Goal: Task Accomplishment & Management: Complete application form

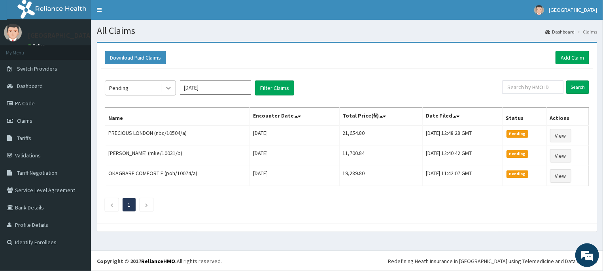
click at [170, 90] on icon at bounding box center [168, 88] width 8 height 8
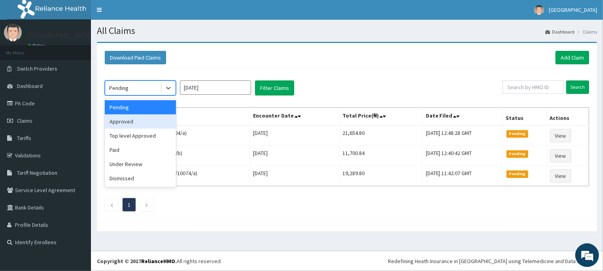
click at [126, 124] on div "Approved" at bounding box center [140, 122] width 71 height 14
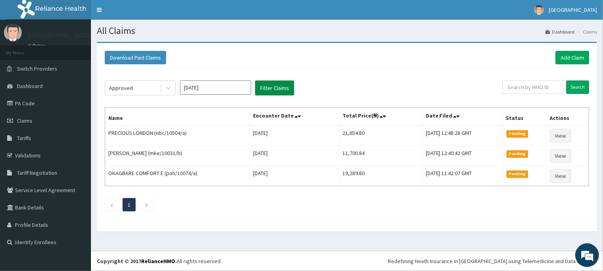
click at [276, 89] on button "Filter Claims" at bounding box center [274, 88] width 39 height 15
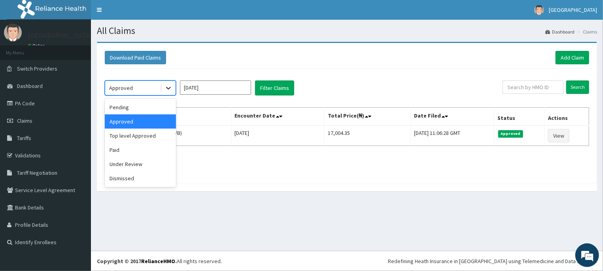
click at [169, 88] on icon at bounding box center [168, 88] width 8 height 8
click at [131, 165] on div "Under Review" at bounding box center [140, 164] width 71 height 14
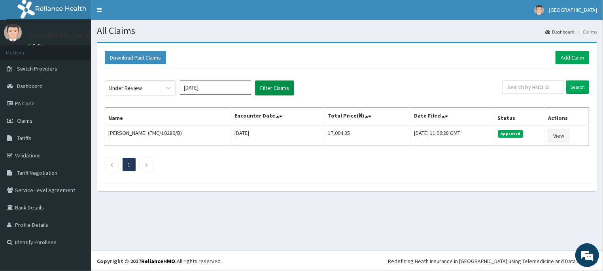
click at [276, 89] on button "Filter Claims" at bounding box center [274, 88] width 39 height 15
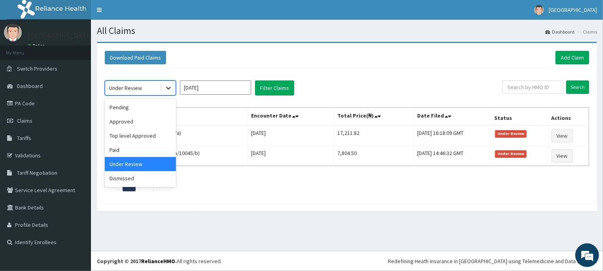
click at [163, 88] on div at bounding box center [168, 88] width 14 height 14
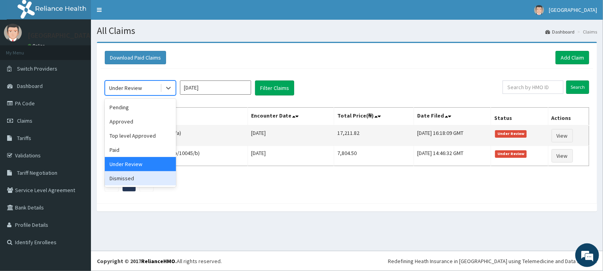
drag, startPoint x: 129, startPoint y: 177, endPoint x: 187, endPoint y: 126, distance: 77.3
click at [132, 175] on div "Dismissed" at bounding box center [140, 179] width 71 height 14
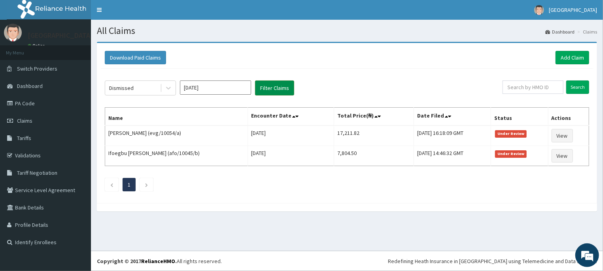
click at [272, 90] on button "Filter Claims" at bounding box center [274, 88] width 39 height 15
click at [273, 89] on button "Filter Claims" at bounding box center [274, 88] width 39 height 15
click at [567, 60] on link "Add Claim" at bounding box center [572, 57] width 34 height 13
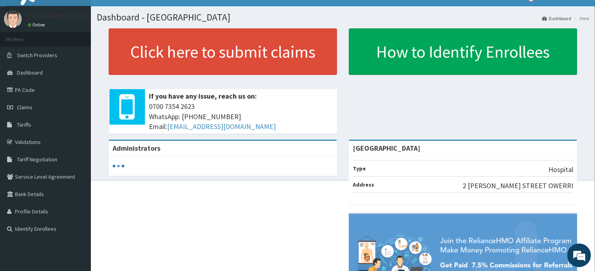
scroll to position [12, 0]
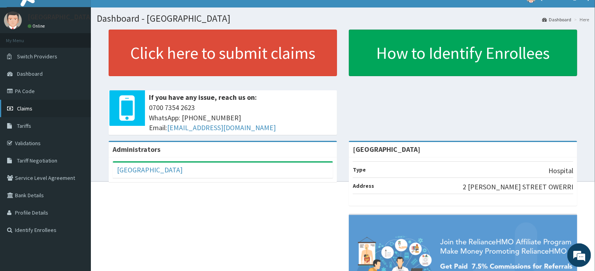
click at [26, 111] on span "Claims" at bounding box center [24, 108] width 15 height 7
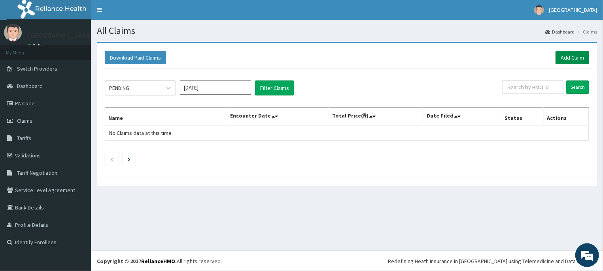
click at [575, 59] on link "Add Claim" at bounding box center [572, 57] width 34 height 13
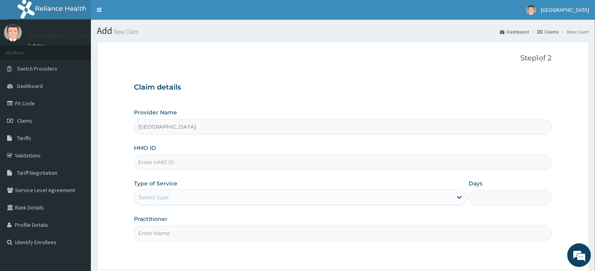
type input "[GEOGRAPHIC_DATA]"
click at [156, 162] on input "HMO ID" at bounding box center [343, 162] width 418 height 15
type input "poh/10082/a"
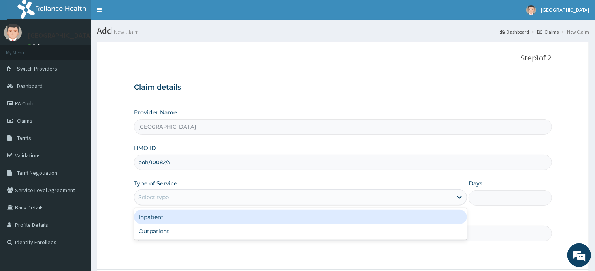
click at [160, 197] on div "Select type" at bounding box center [153, 198] width 30 height 8
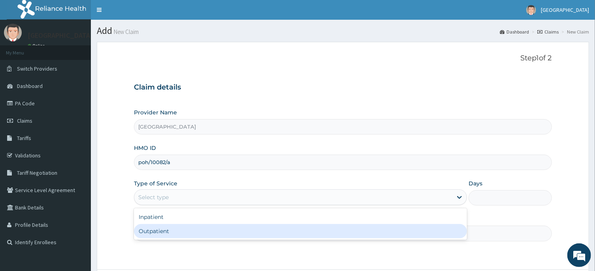
click at [156, 230] on div "Outpatient" at bounding box center [300, 231] width 333 height 14
type input "1"
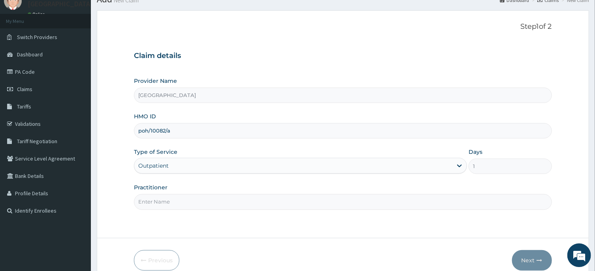
scroll to position [42, 0]
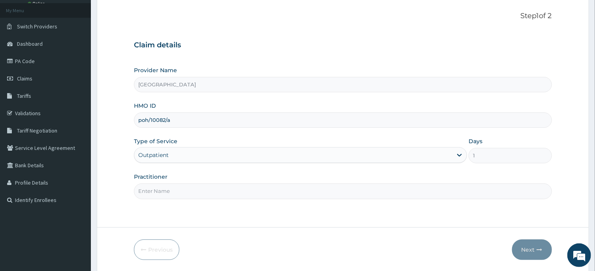
click at [150, 189] on input "Practitioner" at bounding box center [343, 191] width 418 height 15
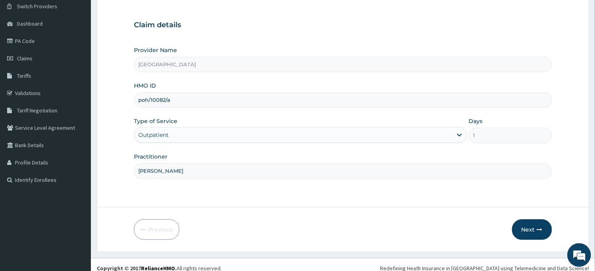
scroll to position [70, 0]
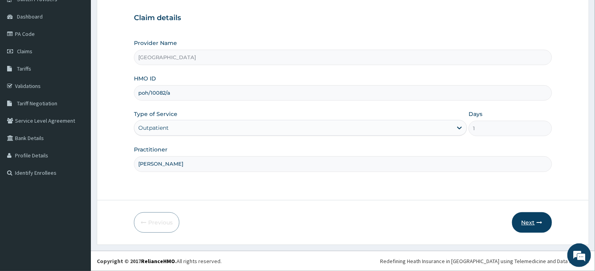
type input "DR ANDREW"
click at [530, 224] on button "Next" at bounding box center [532, 223] width 40 height 21
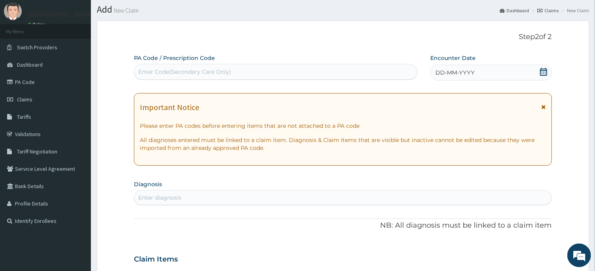
scroll to position [0, 0]
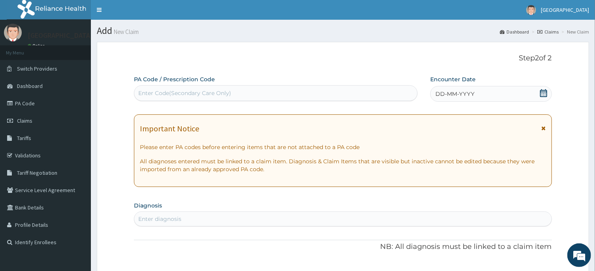
click at [542, 95] on icon at bounding box center [543, 93] width 7 height 8
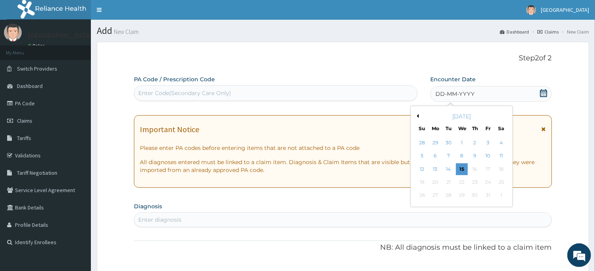
click at [419, 116] on button "Previous Month" at bounding box center [417, 116] width 4 height 4
click at [490, 170] on div "19" at bounding box center [488, 170] width 12 height 12
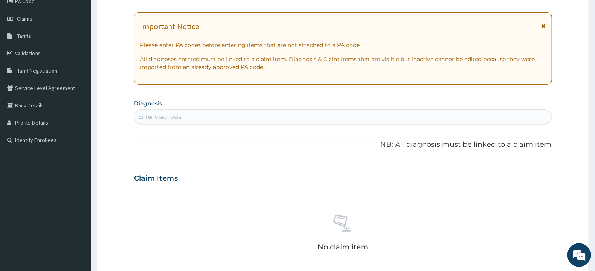
scroll to position [127, 0]
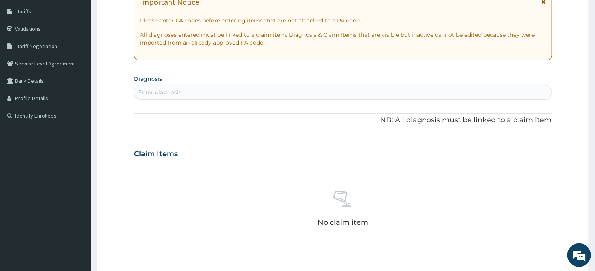
click at [164, 90] on div "Enter diagnosis" at bounding box center [159, 93] width 43 height 8
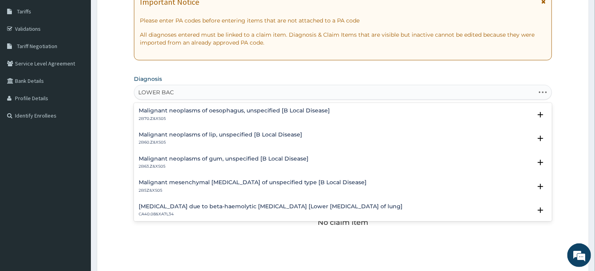
type input "LOWER BACK"
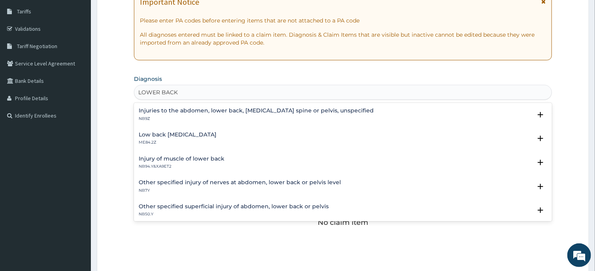
click at [195, 133] on h4 "Low back pain, unspecified" at bounding box center [178, 135] width 78 height 6
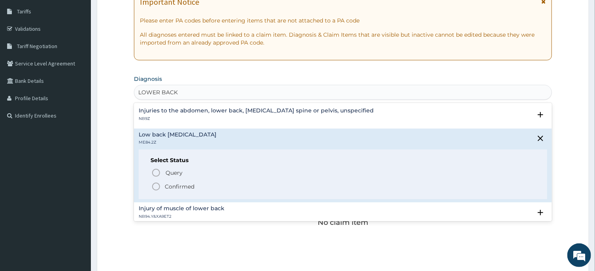
click at [155, 186] on icon "status option filled" at bounding box center [155, 186] width 9 height 9
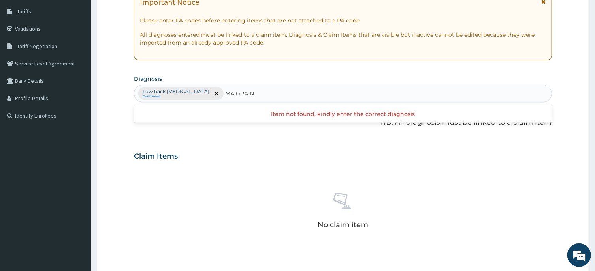
click at [232, 93] on input "MAIGRAIN" at bounding box center [240, 94] width 30 height 8
type input "MIGRAIN"
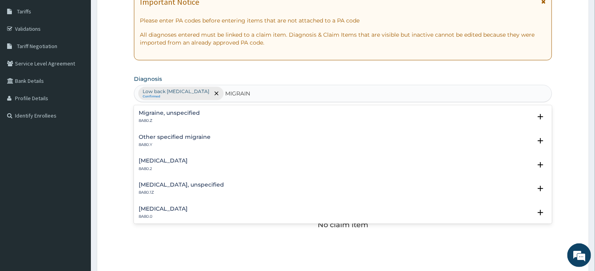
click at [188, 113] on h4 "Migraine, unspecified" at bounding box center [169, 113] width 61 height 6
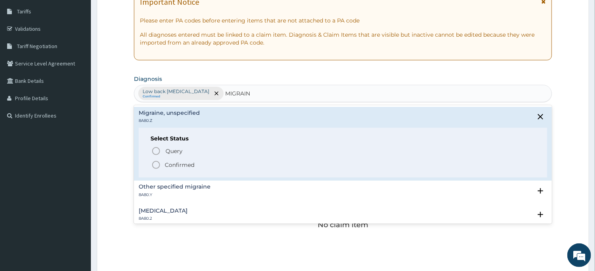
click at [155, 165] on icon "status option filled" at bounding box center [155, 164] width 9 height 9
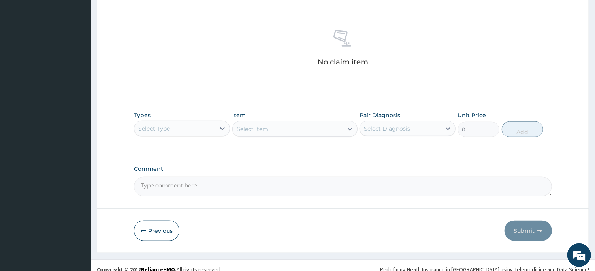
scroll to position [298, 0]
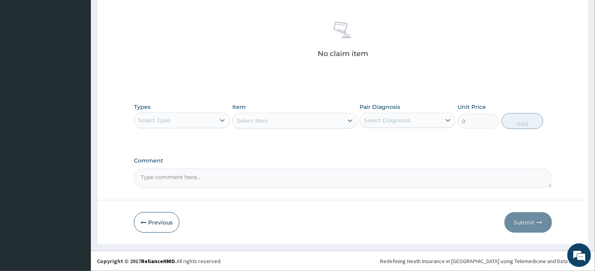
click at [198, 121] on div "Select Type" at bounding box center [174, 120] width 81 height 13
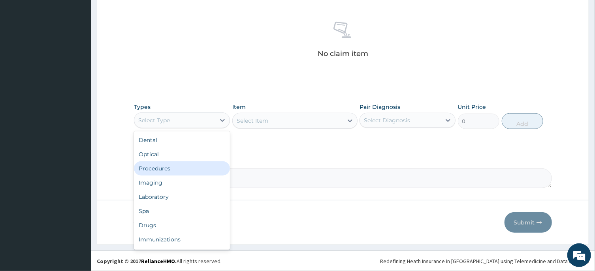
click at [165, 168] on div "Procedures" at bounding box center [182, 169] width 96 height 14
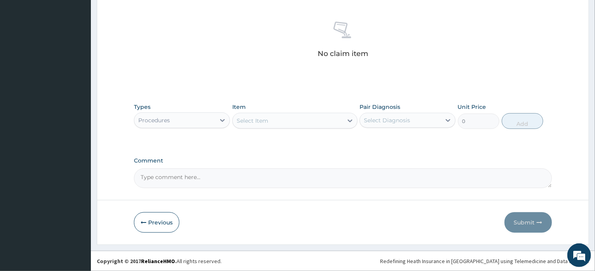
click at [282, 123] on div "Select Item" at bounding box center [288, 121] width 110 height 13
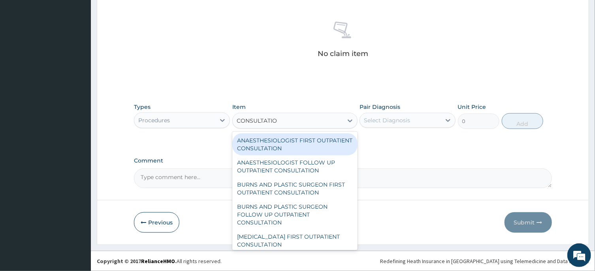
type input "CONSULTATION"
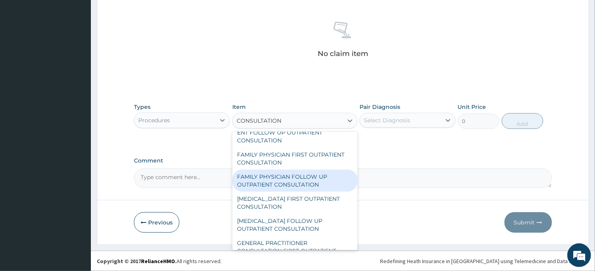
scroll to position [397, 0]
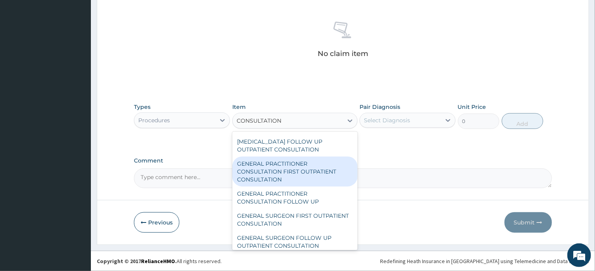
click at [283, 183] on div "GENERAL PRACTITIONER CONSULTATION FIRST OUTPATIENT CONSULTATION" at bounding box center [294, 172] width 125 height 30
type input "3547.5"
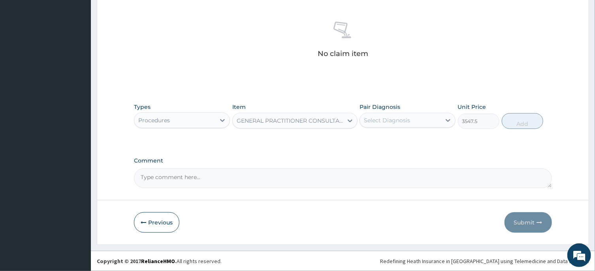
click at [384, 121] on div "Select Diagnosis" at bounding box center [387, 121] width 46 height 8
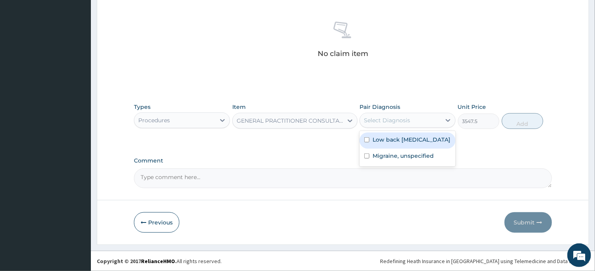
click at [366, 139] on input "checkbox" at bounding box center [366, 140] width 5 height 5
checkbox input "true"
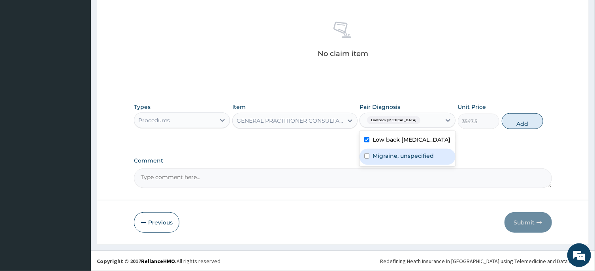
click at [366, 157] on input "checkbox" at bounding box center [366, 156] width 5 height 5
checkbox input "true"
click at [521, 125] on button "Add" at bounding box center [523, 121] width 42 height 16
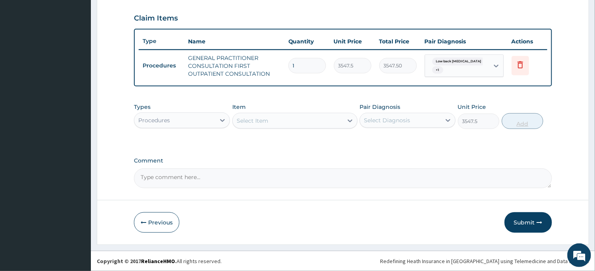
type input "0"
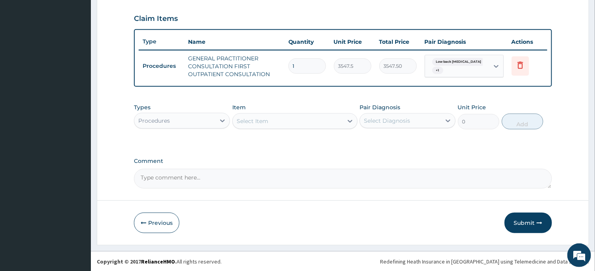
click at [201, 122] on div "Procedures" at bounding box center [174, 121] width 81 height 13
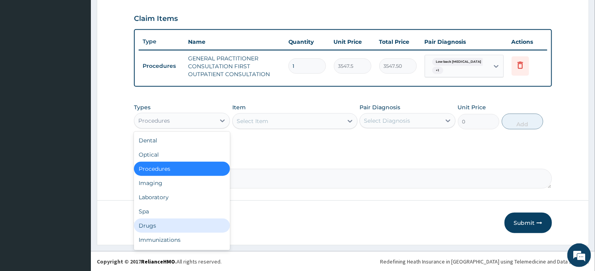
drag, startPoint x: 153, startPoint y: 227, endPoint x: 223, endPoint y: 181, distance: 84.0
click at [157, 224] on div "Drugs" at bounding box center [182, 226] width 96 height 14
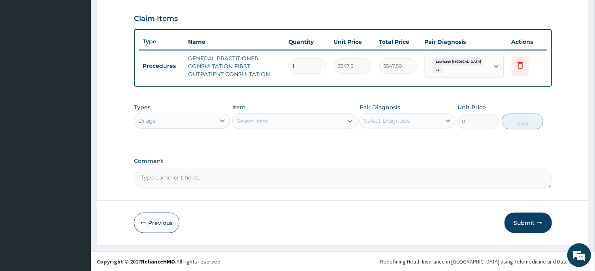
click at [277, 121] on div "Select Item" at bounding box center [288, 121] width 110 height 13
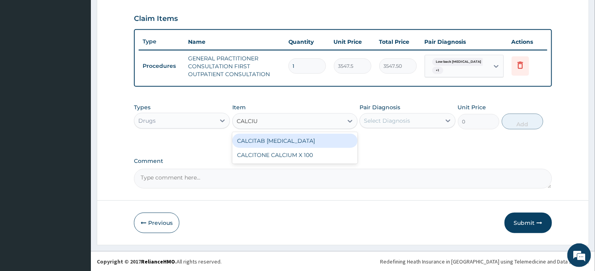
type input "CALCIUM"
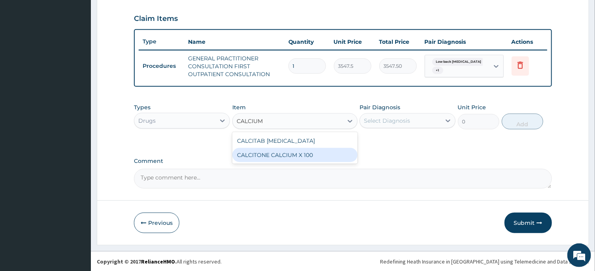
click at [284, 155] on div "CALCITONE CALCIUM X 100" at bounding box center [294, 155] width 125 height 14
type input "23.65"
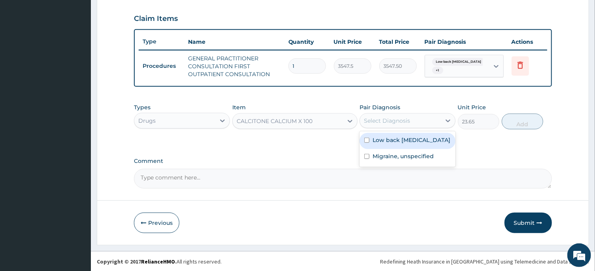
click at [388, 121] on div "Select Diagnosis" at bounding box center [387, 121] width 46 height 8
click at [366, 139] on input "checkbox" at bounding box center [366, 140] width 5 height 5
checkbox input "true"
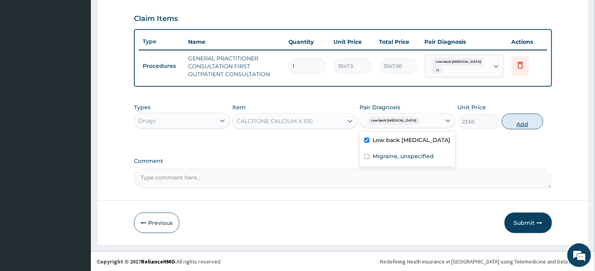
click at [525, 124] on button "Add" at bounding box center [523, 122] width 42 height 16
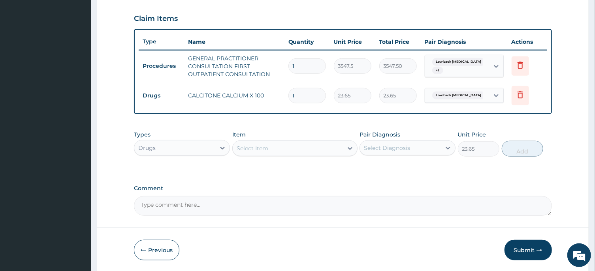
type input "0"
type input "14"
type input "331.10"
type input "14"
click at [252, 148] on div "Select Item" at bounding box center [253, 149] width 32 height 8
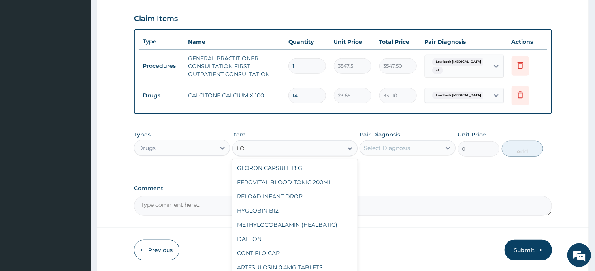
type input "L"
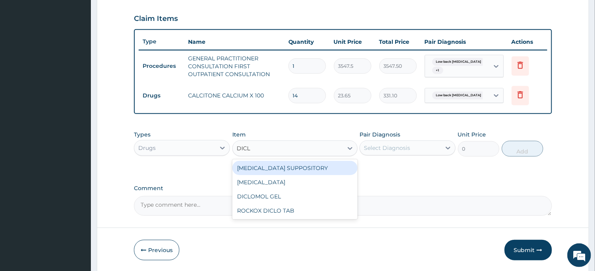
type input "DICLO"
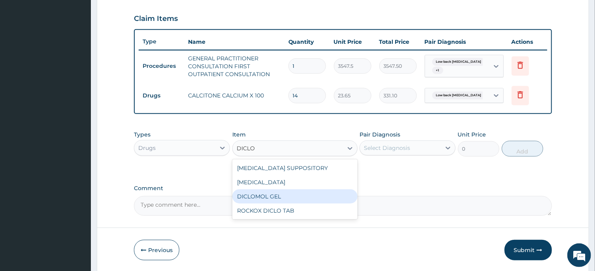
click at [275, 196] on div "DICLOMOL GEL" at bounding box center [294, 197] width 125 height 14
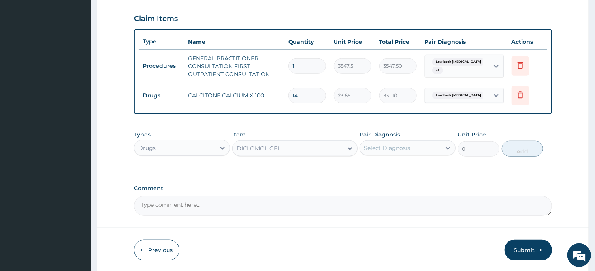
type input "827.75"
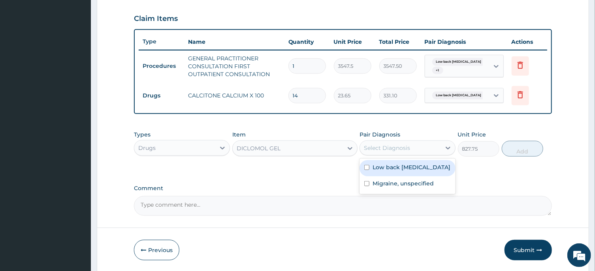
click at [387, 151] on div "Select Diagnosis" at bounding box center [387, 148] width 46 height 8
click at [366, 167] on input "checkbox" at bounding box center [366, 167] width 5 height 5
checkbox input "true"
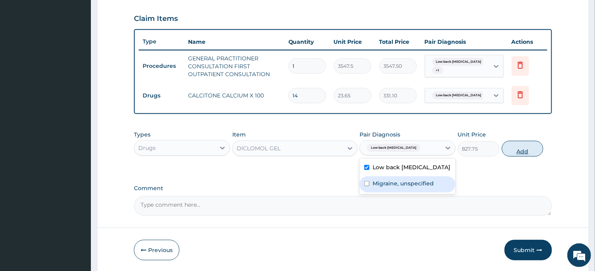
click at [521, 151] on button "Add" at bounding box center [523, 149] width 42 height 16
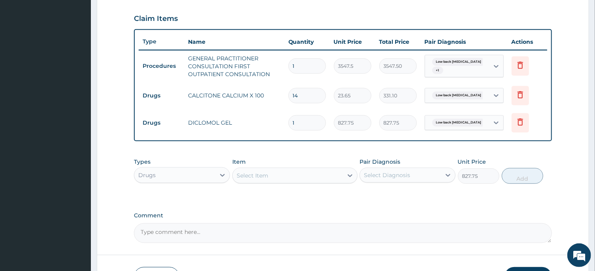
type input "0"
click at [264, 175] on div "Select Item" at bounding box center [253, 176] width 32 height 8
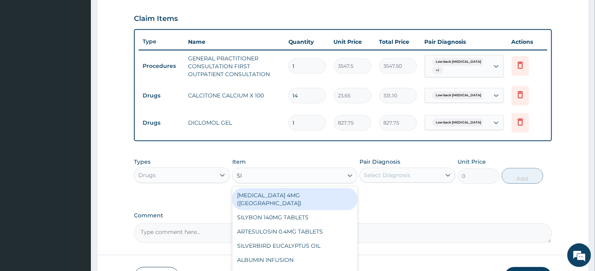
type input "SIR"
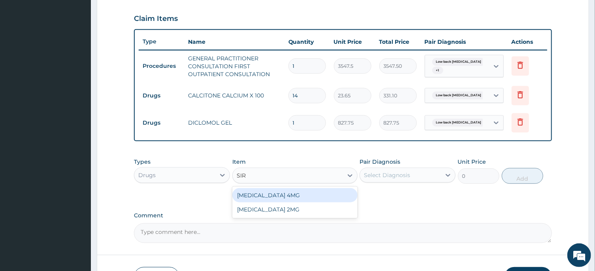
click at [271, 193] on div "SIRDALUD 4MG" at bounding box center [294, 196] width 125 height 14
type input "400"
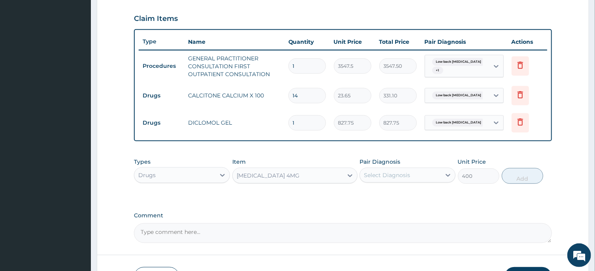
click at [378, 177] on div "Select Diagnosis" at bounding box center [387, 176] width 46 height 8
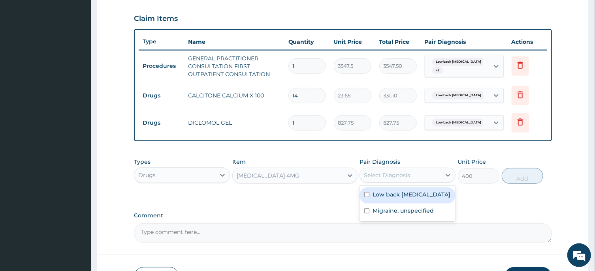
click at [368, 196] on input "checkbox" at bounding box center [366, 194] width 5 height 5
checkbox input "true"
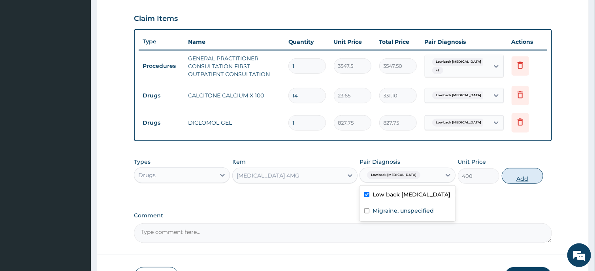
click at [519, 178] on button "Add" at bounding box center [523, 176] width 42 height 16
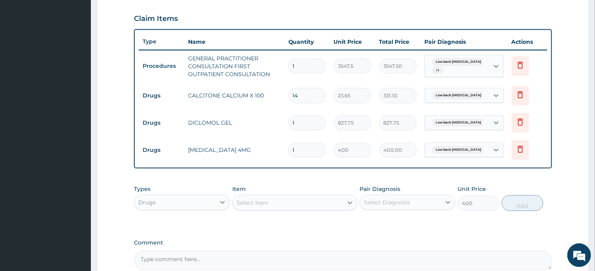
type input "0"
type input "10"
type input "4000.00"
type input "10"
click at [261, 203] on div "Select Item" at bounding box center [253, 203] width 32 height 8
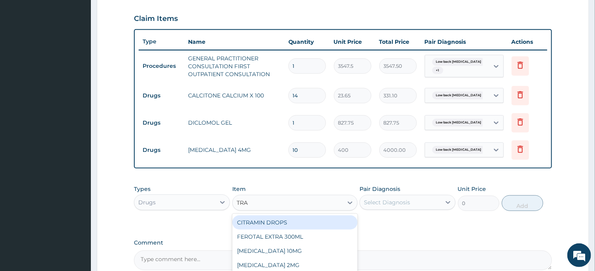
type input "TRAM"
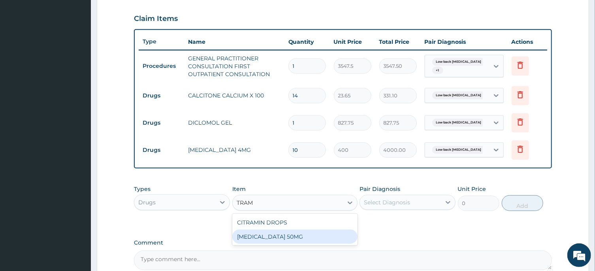
drag, startPoint x: 270, startPoint y: 235, endPoint x: 356, endPoint y: 224, distance: 86.4
click at [271, 234] on div "TRAMADOL 50MG" at bounding box center [294, 237] width 125 height 14
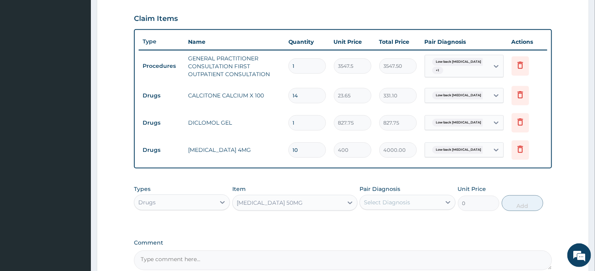
type input "118.25"
click at [385, 202] on div "Select Diagnosis" at bounding box center [387, 203] width 46 height 8
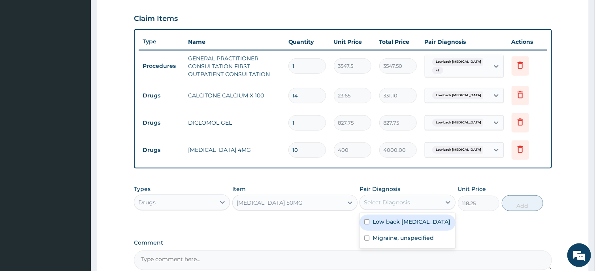
click at [366, 222] on input "checkbox" at bounding box center [366, 222] width 5 height 5
checkbox input "true"
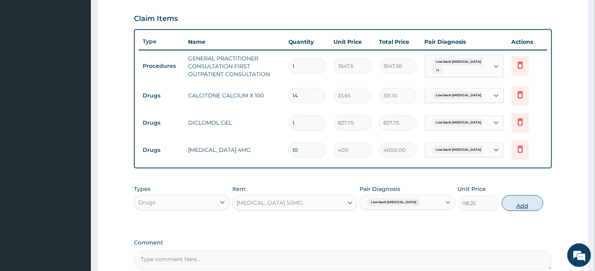
click at [526, 204] on button "Add" at bounding box center [523, 204] width 42 height 16
type input "0"
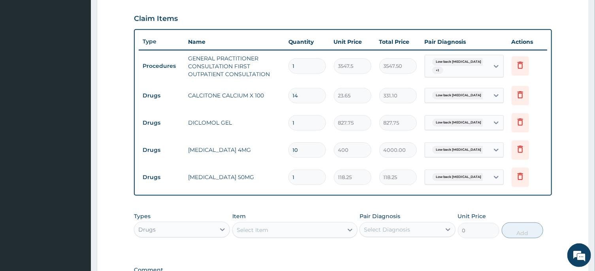
type input "15"
type input "1773.75"
type input "15"
click at [263, 232] on div "Select Item" at bounding box center [253, 230] width 32 height 8
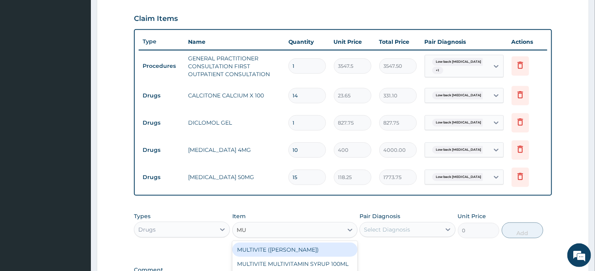
type input "MUL"
click at [269, 247] on div "MULTIVITE (EVANS)" at bounding box center [294, 250] width 125 height 14
type input "23.65"
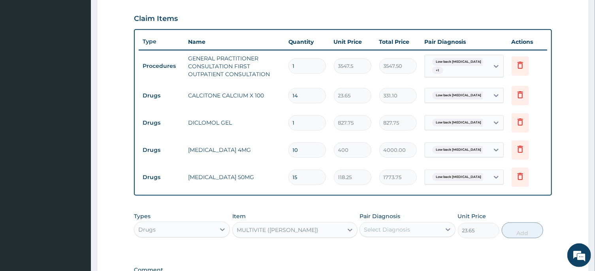
scroll to position [307, 0]
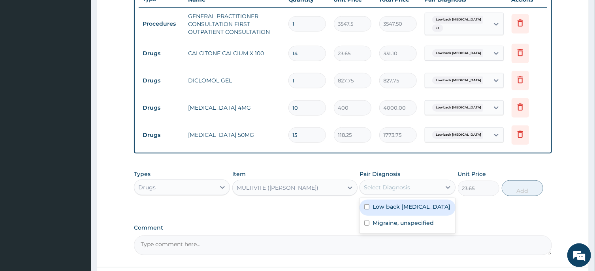
click at [382, 189] on div "Select Diagnosis" at bounding box center [387, 188] width 46 height 8
click at [367, 207] on input "checkbox" at bounding box center [366, 207] width 5 height 5
checkbox input "true"
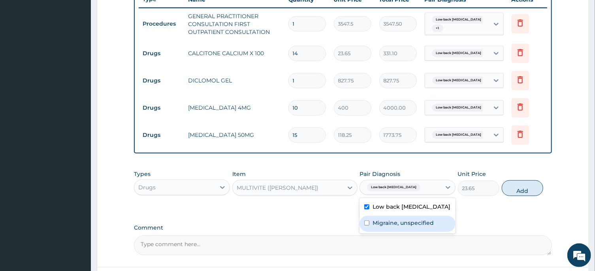
click at [367, 221] on input "checkbox" at bounding box center [366, 223] width 5 height 5
checkbox input "true"
click at [522, 190] on button "Add" at bounding box center [523, 189] width 42 height 16
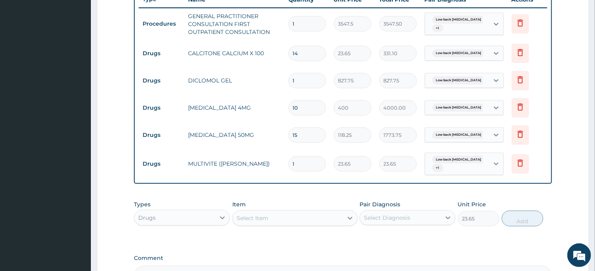
type input "0"
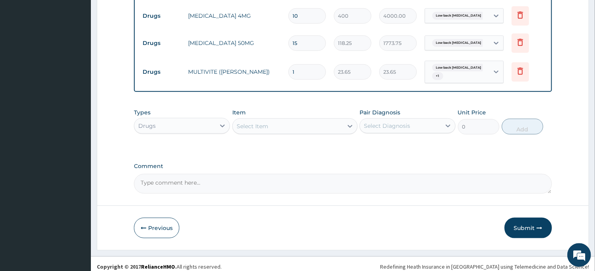
scroll to position [404, 0]
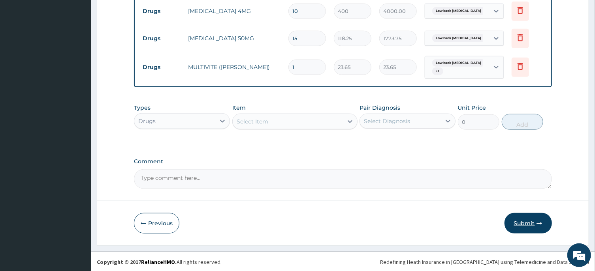
click at [523, 222] on button "Submit" at bounding box center [528, 223] width 47 height 21
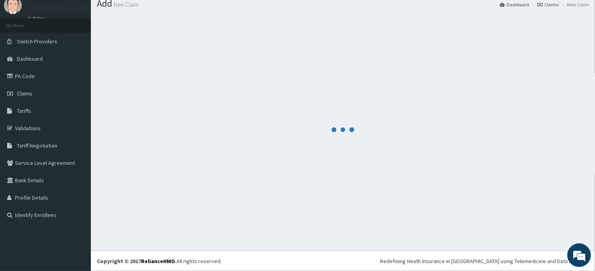
scroll to position [27, 0]
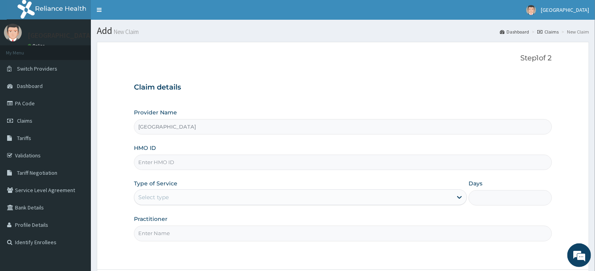
type input "[GEOGRAPHIC_DATA]"
click at [150, 165] on input "HMO ID" at bounding box center [343, 162] width 418 height 15
type input "gin/10008/b"
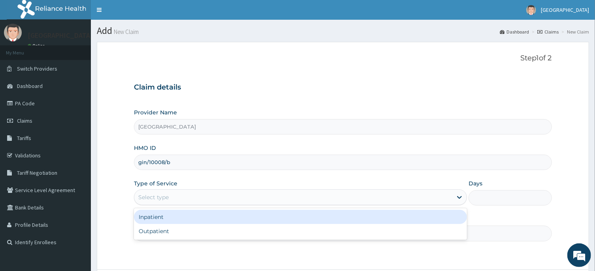
click at [159, 200] on div "Select type" at bounding box center [153, 198] width 30 height 8
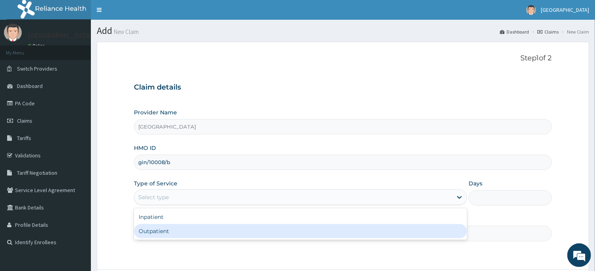
click at [161, 230] on div "Outpatient" at bounding box center [300, 231] width 333 height 14
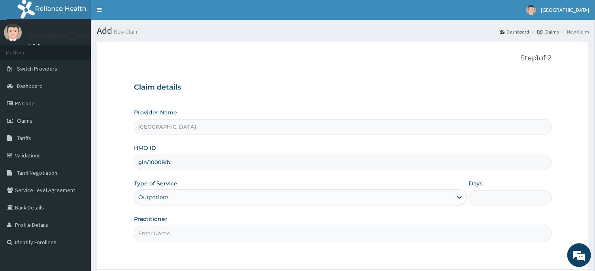
type input "1"
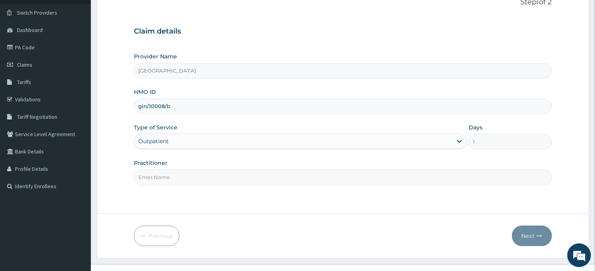
scroll to position [70, 0]
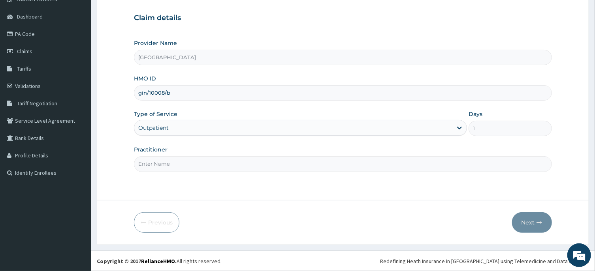
click at [151, 163] on input "Practitioner" at bounding box center [343, 163] width 418 height 15
type input "DR EZEM"
click at [530, 223] on button "Next" at bounding box center [532, 223] width 40 height 21
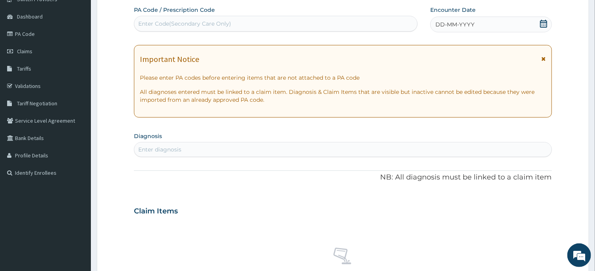
click at [543, 25] on icon at bounding box center [544, 24] width 8 height 8
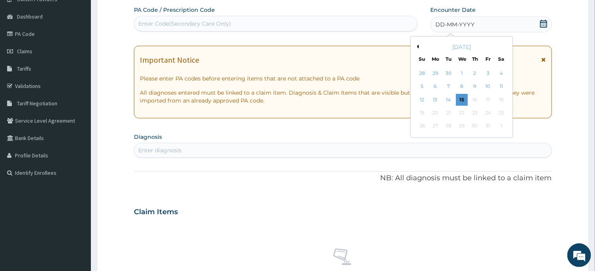
click at [418, 45] on button "Previous Month" at bounding box center [417, 47] width 4 height 4
click at [503, 101] on div "20" at bounding box center [502, 100] width 12 height 12
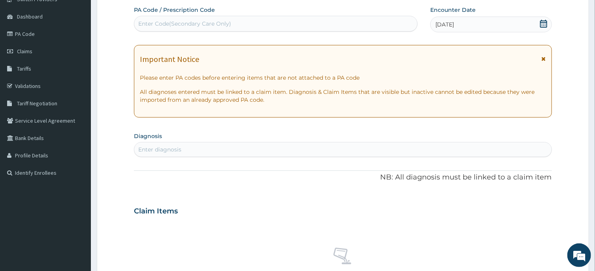
click at [156, 152] on div "Enter diagnosis" at bounding box center [159, 150] width 43 height 8
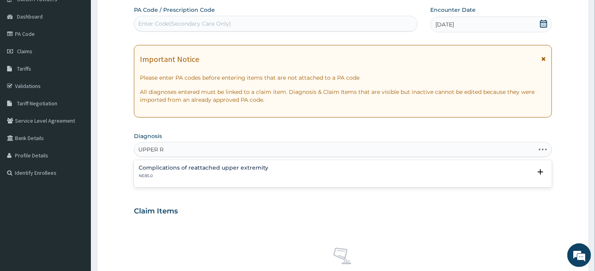
type input "UPPER"
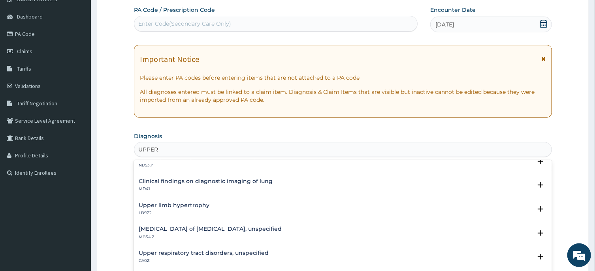
scroll to position [119, 0]
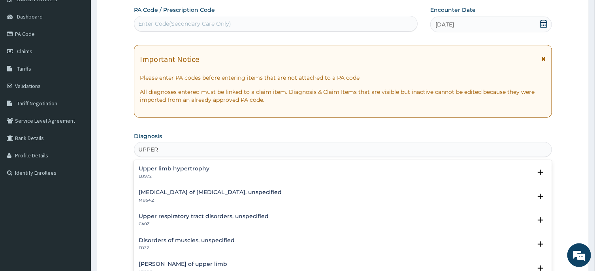
click at [222, 216] on h4 "Upper respiratory tract disorders, unspecified" at bounding box center [204, 217] width 130 height 6
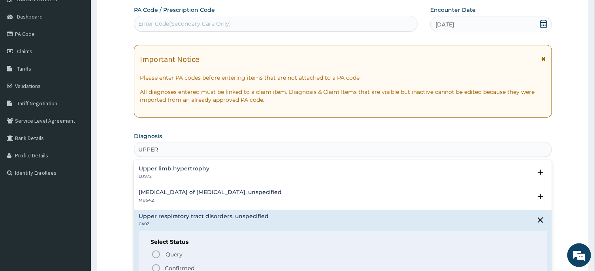
click at [156, 268] on icon "status option filled" at bounding box center [155, 268] width 9 height 9
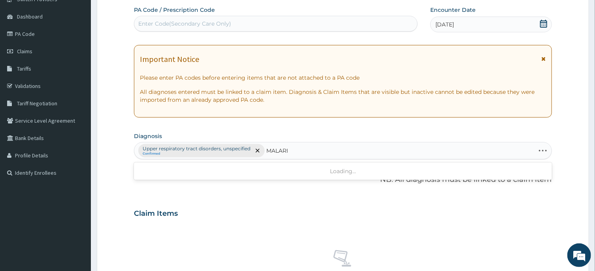
type input "MALARIA"
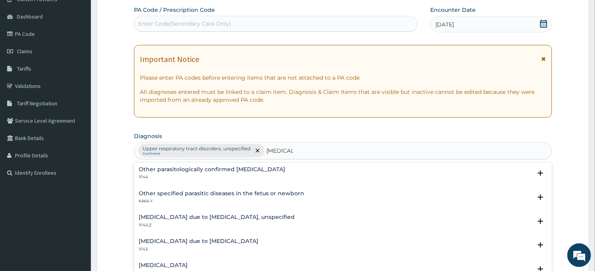
scroll to position [79, 0]
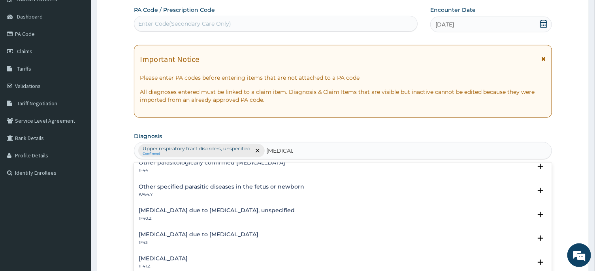
click at [202, 234] on h4 "Malaria due to Plasmodium ovale" at bounding box center [199, 235] width 120 height 6
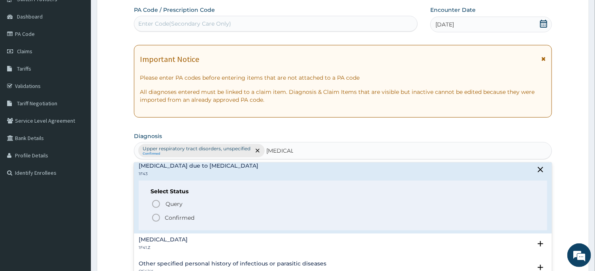
scroll to position [159, 0]
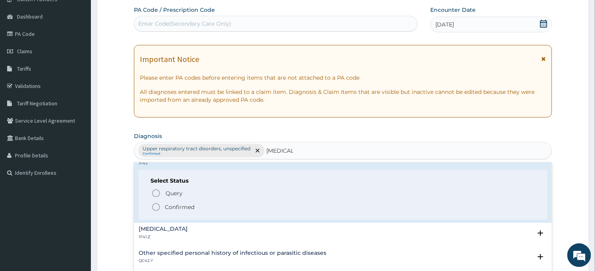
click at [156, 208] on icon "status option filled" at bounding box center [155, 207] width 9 height 9
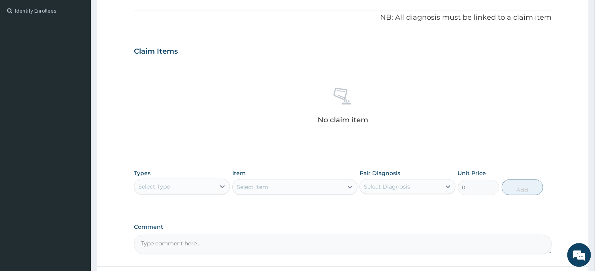
scroll to position [239, 0]
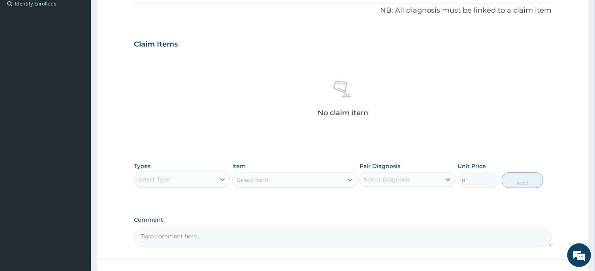
click at [170, 178] on div "Select Type" at bounding box center [174, 179] width 81 height 13
click at [167, 228] on div "Procedures" at bounding box center [182, 228] width 96 height 14
click at [290, 178] on div "Select Item" at bounding box center [288, 180] width 110 height 13
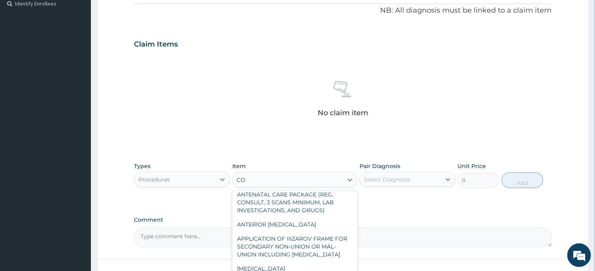
scroll to position [0, 0]
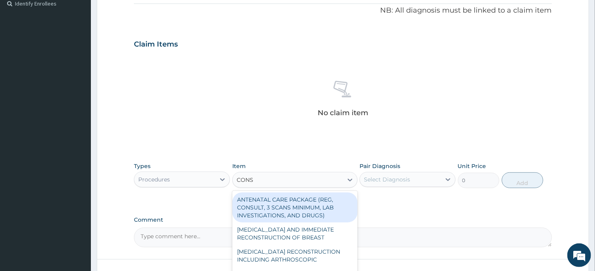
type input "CONSUL"
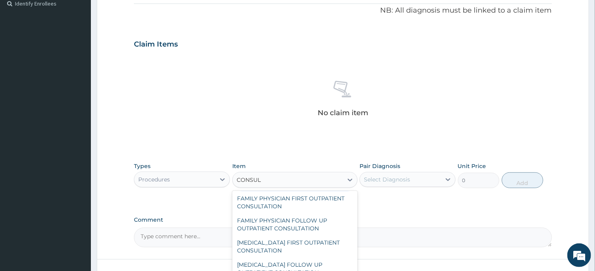
scroll to position [397, 0]
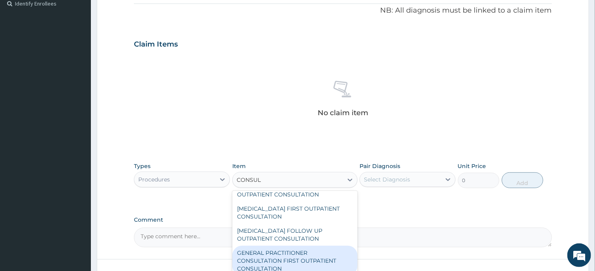
click at [292, 264] on div "GENERAL PRACTITIONER CONSULTATION FIRST OUTPATIENT CONSULTATION" at bounding box center [294, 261] width 125 height 30
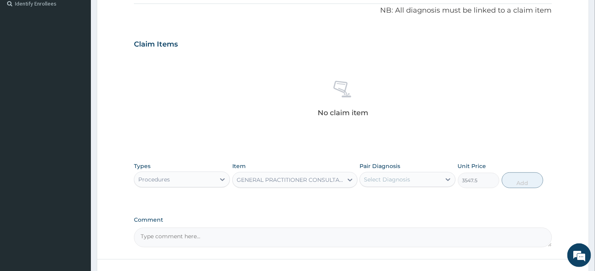
type input "3547.5"
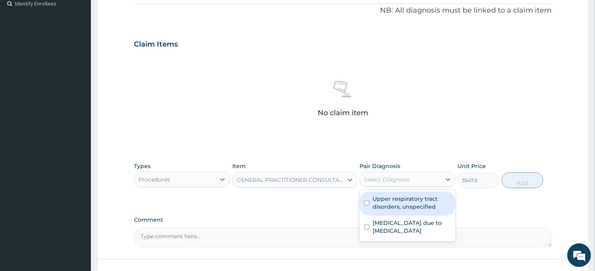
click at [409, 181] on div "Select Diagnosis" at bounding box center [387, 180] width 46 height 8
click at [367, 204] on input "checkbox" at bounding box center [366, 203] width 5 height 5
checkbox input "true"
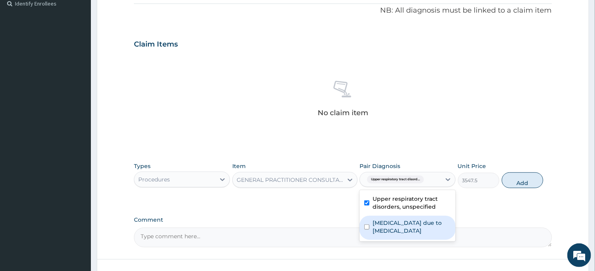
click at [367, 228] on input "checkbox" at bounding box center [366, 227] width 5 height 5
checkbox input "true"
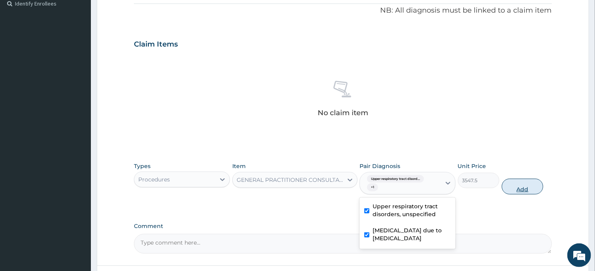
click at [524, 189] on button "Add" at bounding box center [523, 187] width 42 height 16
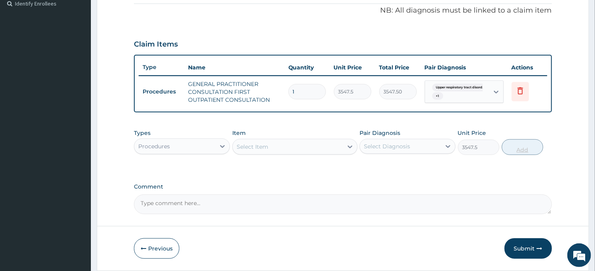
type input "0"
click at [197, 147] on div "Procedures" at bounding box center [174, 146] width 81 height 13
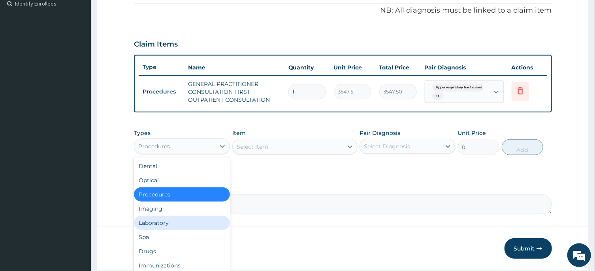
drag, startPoint x: 166, startPoint y: 222, endPoint x: 273, endPoint y: 158, distance: 124.4
click at [171, 217] on div "Laboratory" at bounding box center [182, 223] width 96 height 14
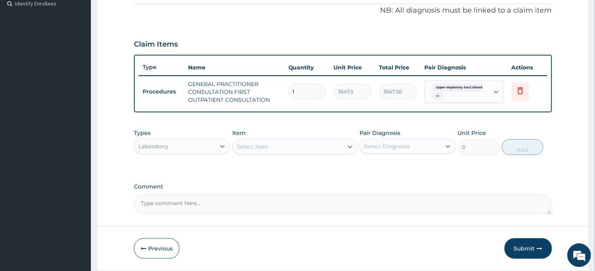
click at [279, 147] on div "Select Item" at bounding box center [288, 147] width 110 height 13
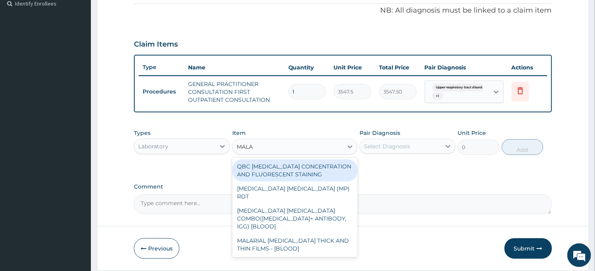
type input "MALAR"
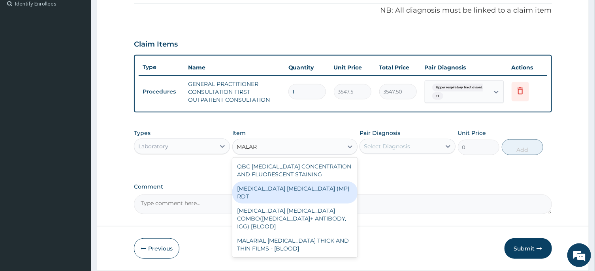
click at [303, 185] on div "MALARIA PARASITE (MP) RDT" at bounding box center [294, 193] width 125 height 22
type input "1612.5"
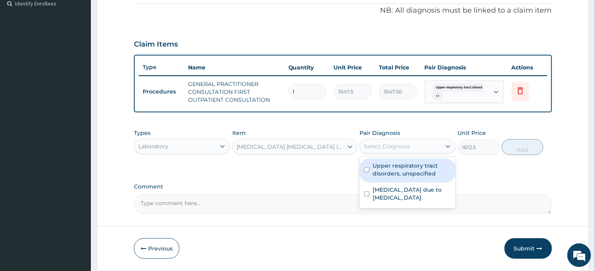
click at [394, 144] on div "Select Diagnosis" at bounding box center [387, 147] width 46 height 8
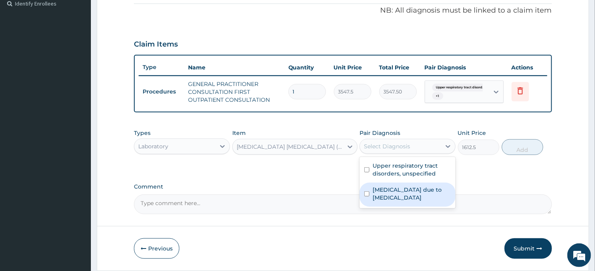
click at [366, 194] on input "checkbox" at bounding box center [366, 194] width 5 height 5
checkbox input "true"
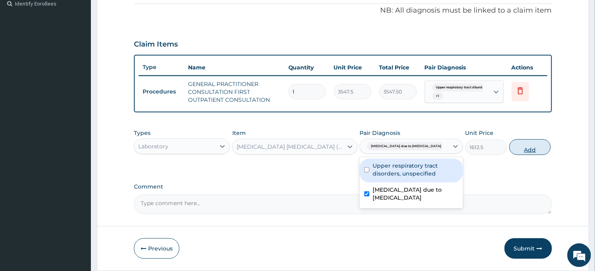
click at [522, 149] on button "Add" at bounding box center [530, 147] width 42 height 16
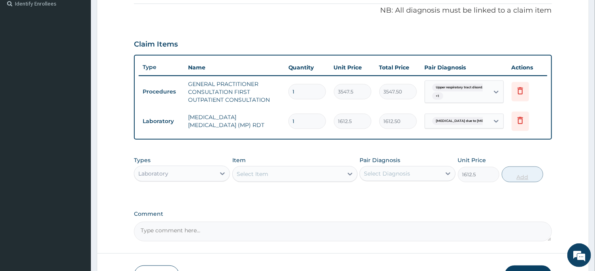
type input "0"
click at [280, 174] on div "Select Item" at bounding box center [288, 174] width 110 height 13
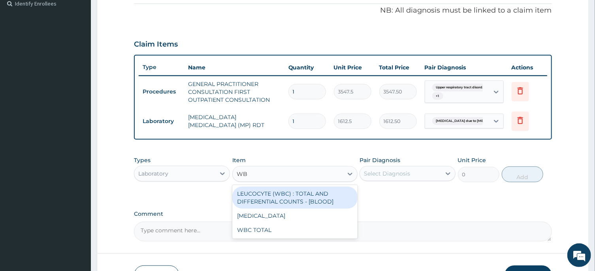
type input "WBC"
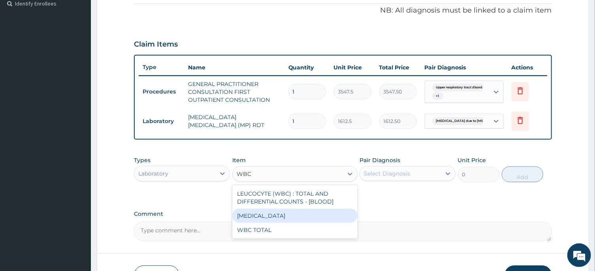
click at [279, 215] on div "WBC DIFFERENTIAL" at bounding box center [294, 216] width 125 height 14
type input "3225"
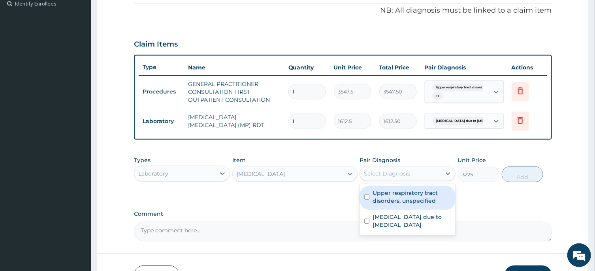
click at [386, 171] on div "Select Diagnosis" at bounding box center [387, 174] width 46 height 8
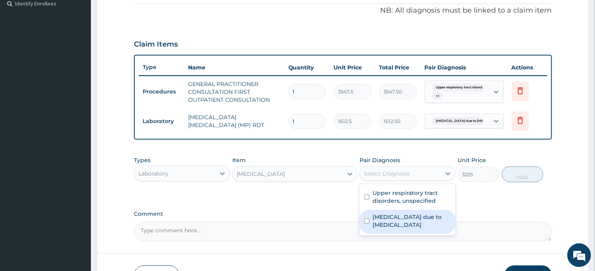
click at [366, 222] on input "checkbox" at bounding box center [366, 221] width 5 height 5
checkbox input "true"
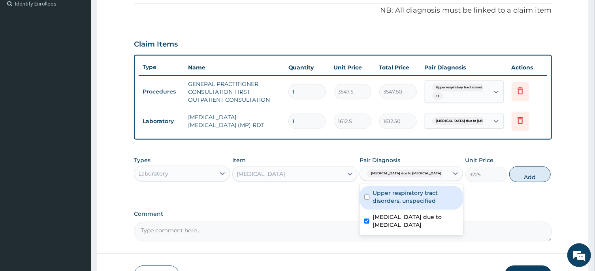
drag, startPoint x: 367, startPoint y: 195, endPoint x: 375, endPoint y: 191, distance: 8.8
click at [366, 194] on div "Upper respiratory tract disorders, unspecified" at bounding box center [412, 198] width 104 height 24
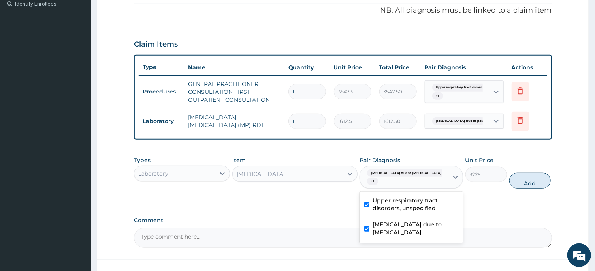
click at [366, 196] on div "Upper respiratory tract disorders, unspecified" at bounding box center [412, 206] width 104 height 24
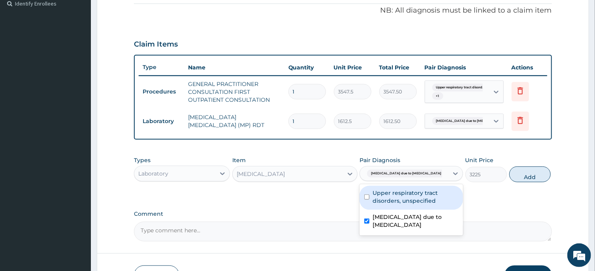
click at [367, 196] on input "checkbox" at bounding box center [366, 197] width 5 height 5
checkbox input "true"
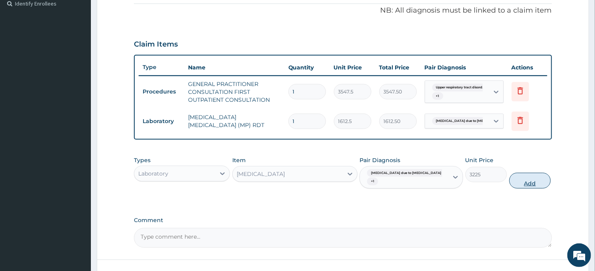
click at [519, 182] on button "Add" at bounding box center [530, 181] width 42 height 16
type input "0"
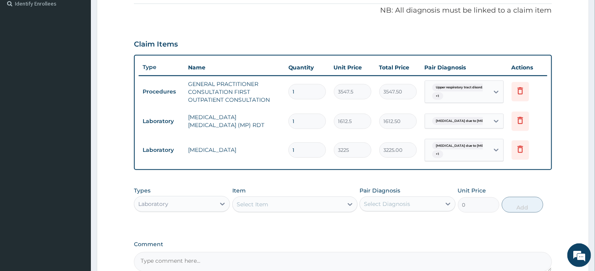
click at [269, 201] on div "Select Item" at bounding box center [288, 204] width 110 height 13
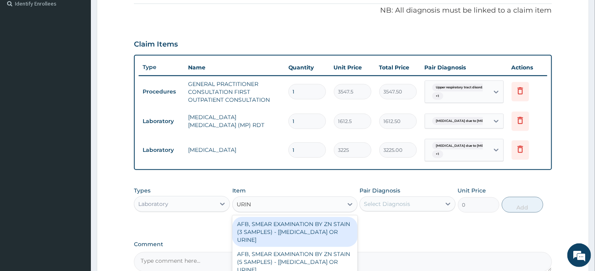
type input "URINA"
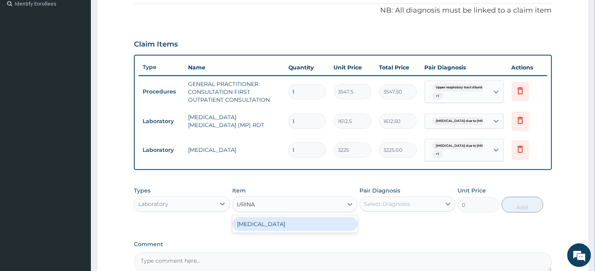
click at [262, 223] on div "URINALYSIS" at bounding box center [294, 224] width 125 height 14
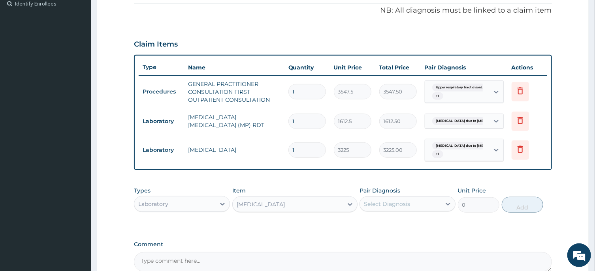
type input "1612.5"
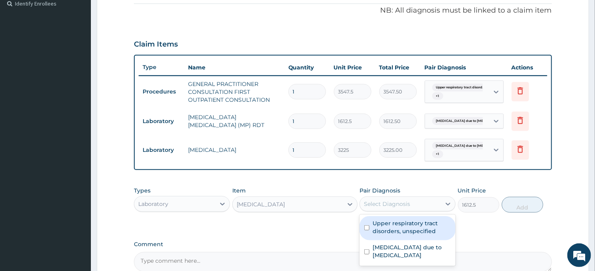
click at [372, 205] on div "Select Diagnosis" at bounding box center [387, 204] width 46 height 8
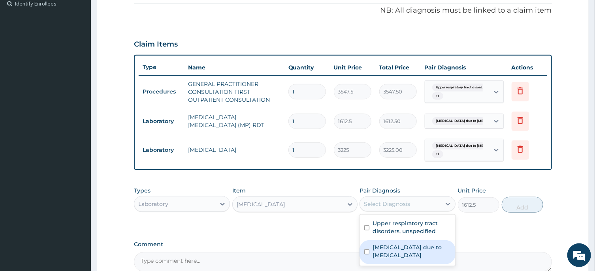
click at [368, 252] on input "checkbox" at bounding box center [366, 252] width 5 height 5
checkbox input "true"
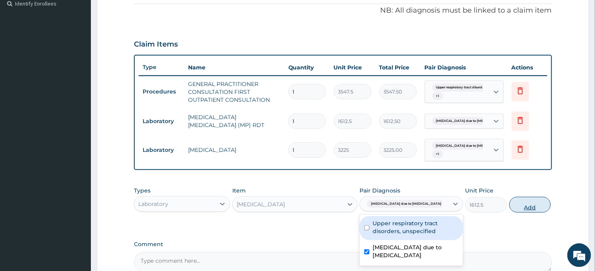
click at [521, 207] on button "Add" at bounding box center [530, 205] width 42 height 16
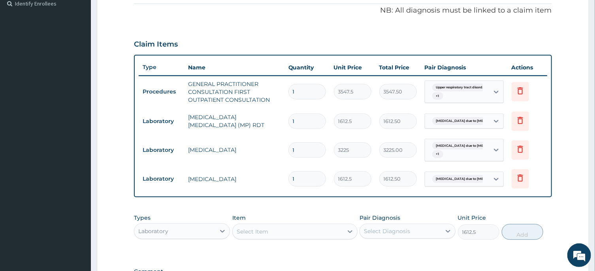
type input "0"
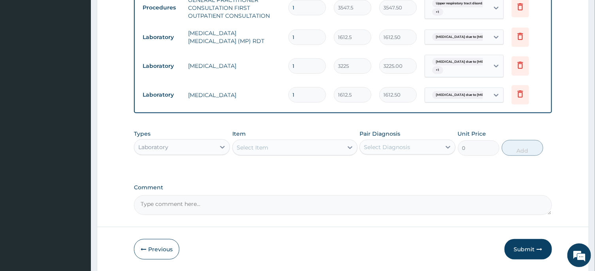
scroll to position [324, 0]
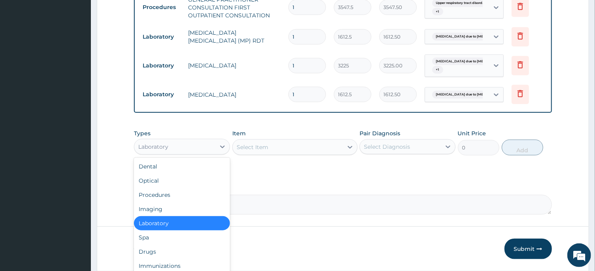
click at [205, 147] on div "Laboratory" at bounding box center [174, 147] width 81 height 13
drag, startPoint x: 150, startPoint y: 251, endPoint x: 196, endPoint y: 232, distance: 49.4
click at [153, 251] on div "Drugs" at bounding box center [182, 252] width 96 height 14
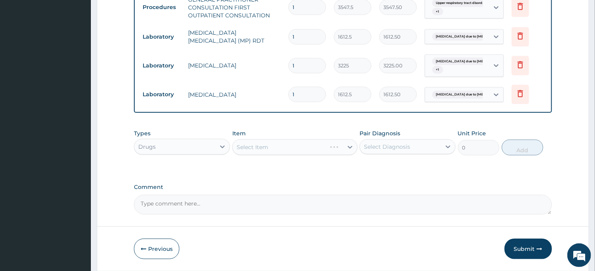
click at [274, 147] on div "Select Item" at bounding box center [294, 147] width 125 height 16
click at [288, 147] on div "Select Item" at bounding box center [288, 147] width 110 height 13
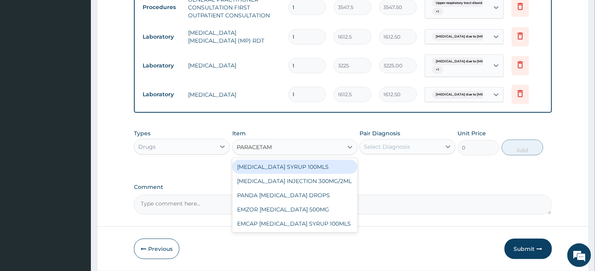
type input "PARACETAMO"
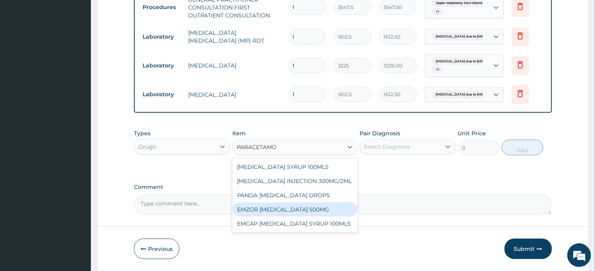
click at [302, 211] on div "EMZOR PARACETAMOL 500MG" at bounding box center [294, 210] width 125 height 14
type input "23.65"
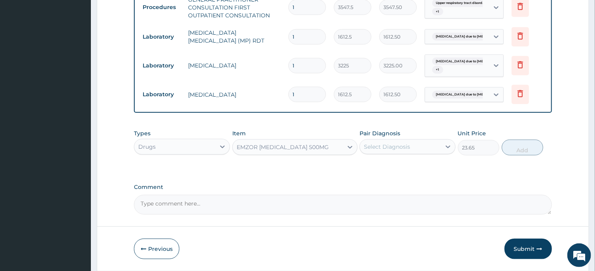
click at [402, 149] on div "Select Diagnosis" at bounding box center [387, 147] width 46 height 8
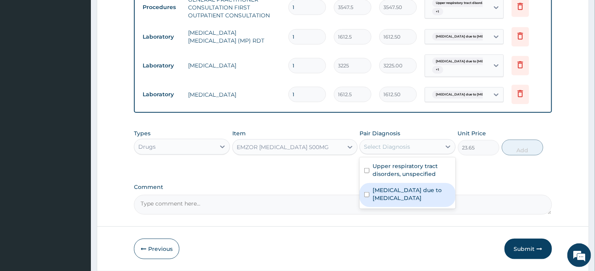
click at [366, 193] on input "checkbox" at bounding box center [366, 194] width 5 height 5
checkbox input "true"
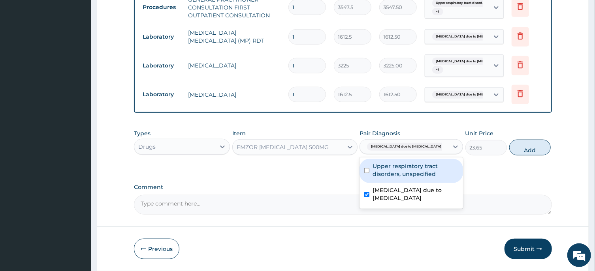
click at [366, 170] on input "checkbox" at bounding box center [366, 170] width 5 height 5
checkbox input "true"
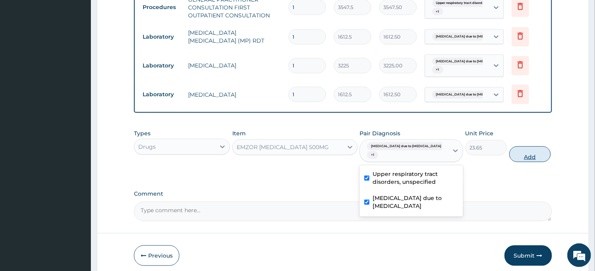
click at [524, 159] on button "Add" at bounding box center [530, 155] width 42 height 16
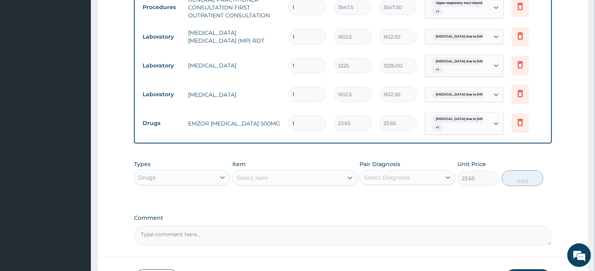
type input "0"
type input "0.00"
type input "1"
type input "23.65"
type input "18"
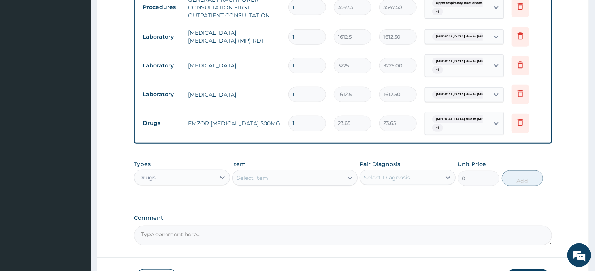
type input "425.70"
type input "18"
click at [265, 180] on div "Select Item" at bounding box center [253, 178] width 32 height 8
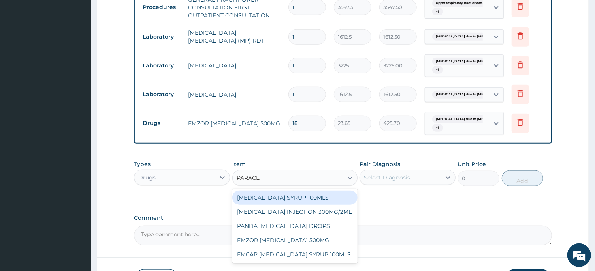
type input "PARACET"
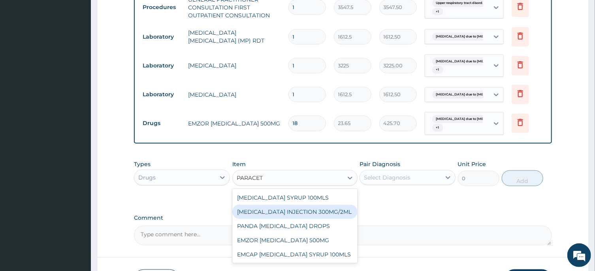
click at [315, 211] on div "PARACETAMOL INJECTION 300MG/2ML" at bounding box center [294, 212] width 125 height 14
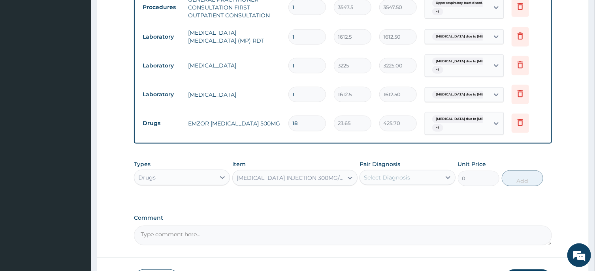
type input "260.15"
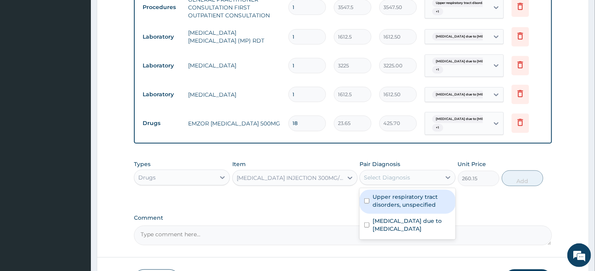
click at [381, 177] on div "Select Diagnosis" at bounding box center [387, 178] width 46 height 8
click at [367, 200] on input "checkbox" at bounding box center [366, 201] width 5 height 5
checkbox input "true"
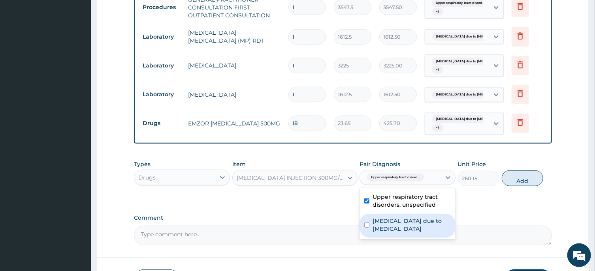
click at [367, 226] on input "checkbox" at bounding box center [366, 225] width 5 height 5
checkbox input "true"
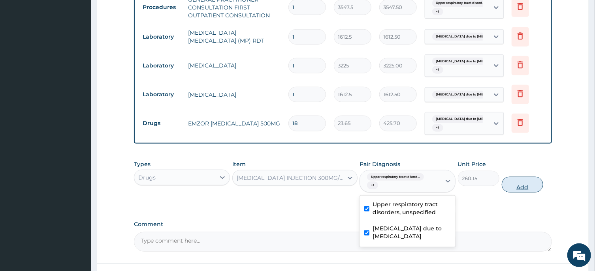
click at [524, 188] on button "Add" at bounding box center [523, 185] width 42 height 16
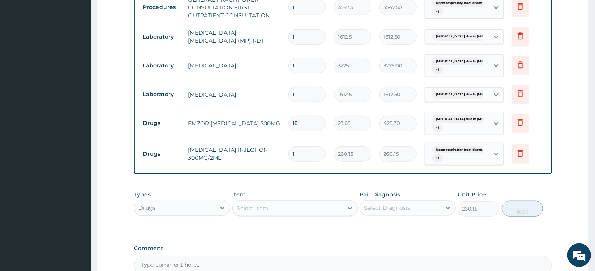
type input "0"
click at [265, 211] on div "Select Item" at bounding box center [253, 209] width 32 height 8
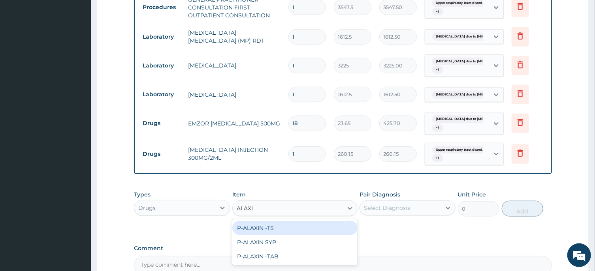
type input "ALAXIN"
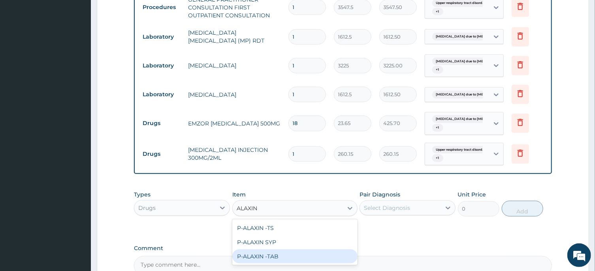
click at [273, 258] on div "P-ALAXIN -TAB" at bounding box center [294, 257] width 125 height 14
type input "106.425"
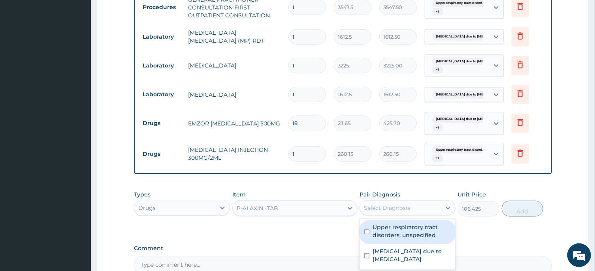
click at [389, 209] on div "Select Diagnosis" at bounding box center [387, 208] width 46 height 8
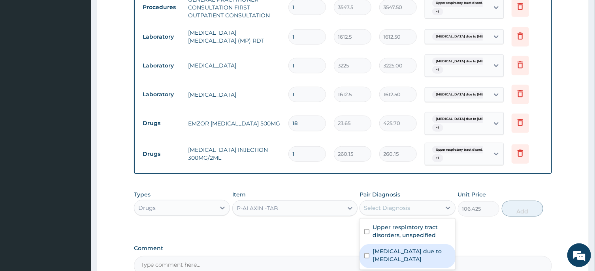
click at [366, 256] on input "checkbox" at bounding box center [366, 256] width 5 height 5
checkbox input "true"
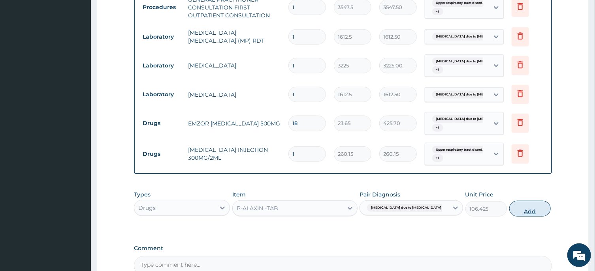
click at [526, 212] on button "Add" at bounding box center [530, 209] width 42 height 16
type input "0"
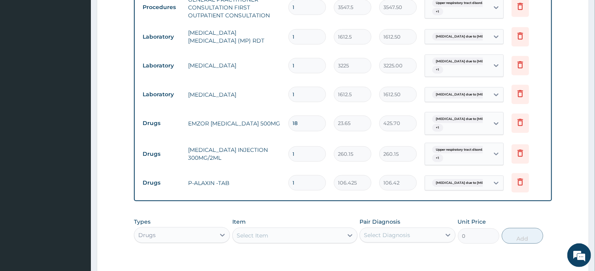
type input "0.00"
type input "6"
type input "638.55"
type input "6"
click at [265, 236] on div "Select Item" at bounding box center [253, 236] width 32 height 8
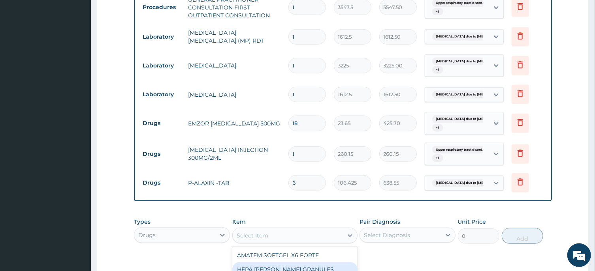
scroll to position [409, 0]
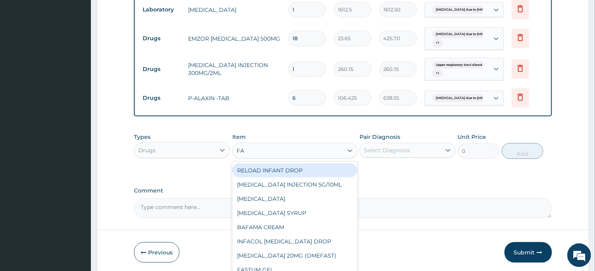
type input "FAN"
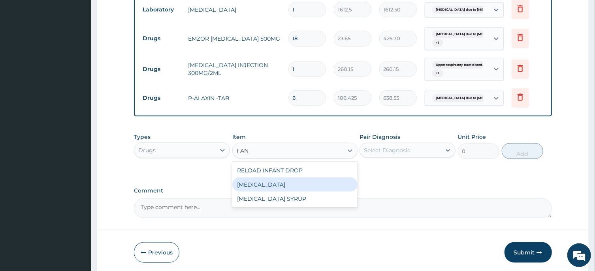
click at [262, 186] on div "FANSIDAR" at bounding box center [294, 185] width 125 height 14
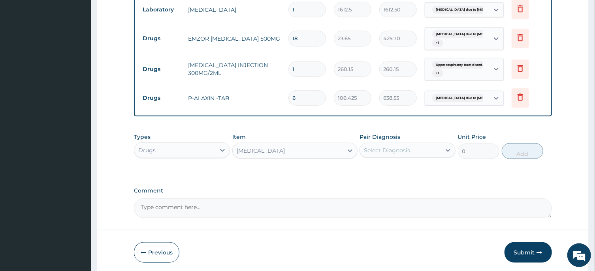
type input "212.85"
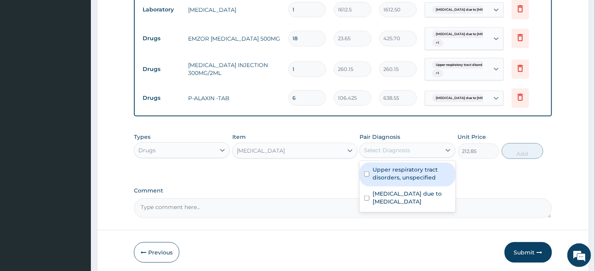
click at [379, 149] on div "Select Diagnosis" at bounding box center [387, 151] width 46 height 8
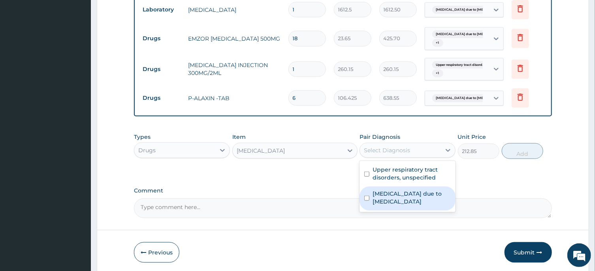
click at [366, 196] on div "Malaria due to Plasmodium ovale" at bounding box center [408, 199] width 96 height 24
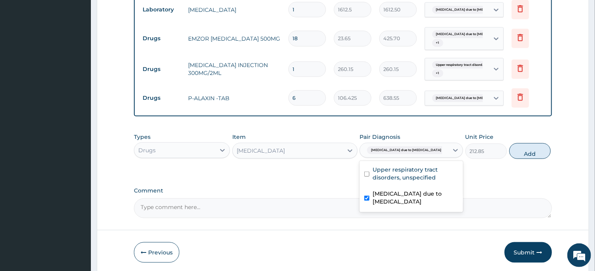
checkbox input "true"
click at [522, 152] on button "Add" at bounding box center [530, 151] width 42 height 16
type input "0"
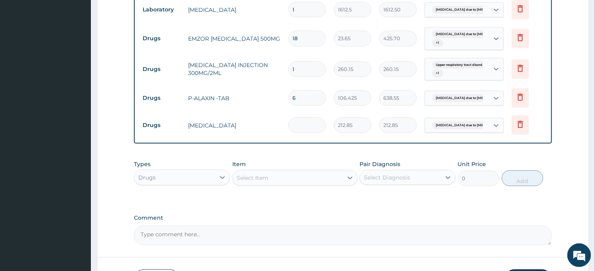
type input "0.00"
type input "2"
type input "425.70"
type input "2"
click at [256, 181] on div "Select Item" at bounding box center [253, 178] width 32 height 8
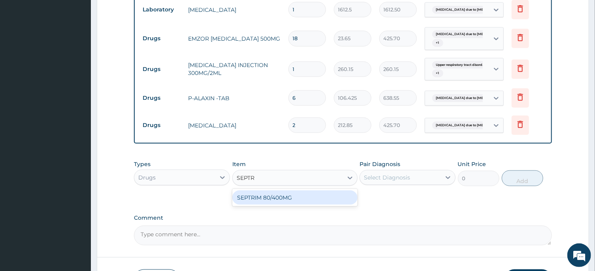
type input "SEPTRI"
click at [270, 197] on div "SEPTRIM 80/400MG" at bounding box center [294, 198] width 125 height 14
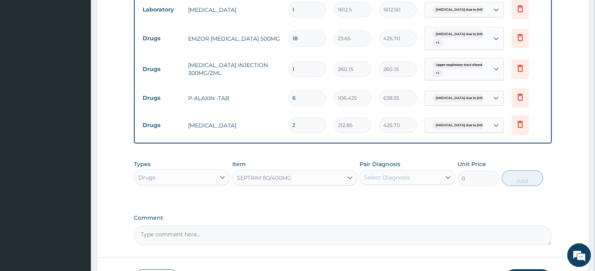
type input "94.6"
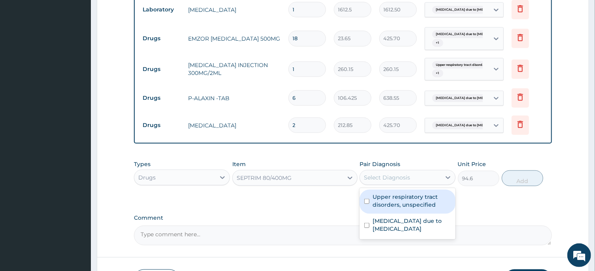
click at [396, 181] on div "Select Diagnosis" at bounding box center [387, 178] width 46 height 8
click at [367, 202] on input "checkbox" at bounding box center [366, 201] width 5 height 5
checkbox input "true"
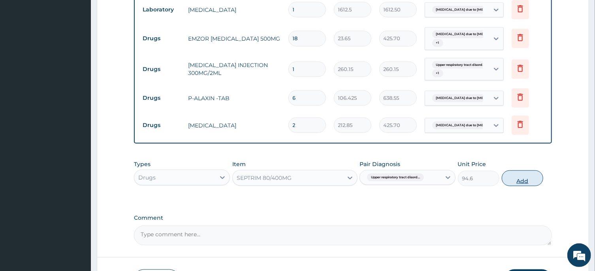
click at [519, 180] on button "Add" at bounding box center [523, 179] width 42 height 16
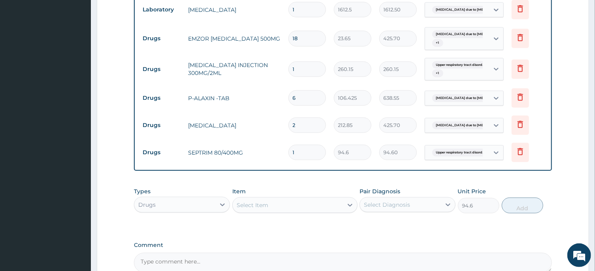
type input "0"
type input "10"
type input "946.00"
type input "10"
click at [258, 205] on div "Select Item" at bounding box center [253, 206] width 32 height 8
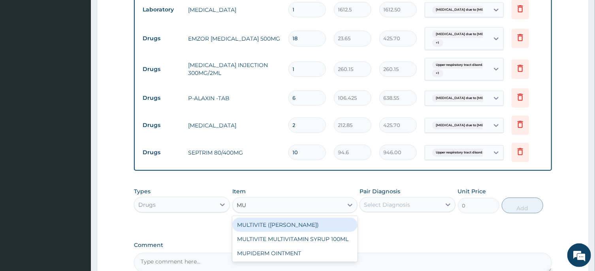
type input "MUL"
drag, startPoint x: 265, startPoint y: 224, endPoint x: 396, endPoint y: 190, distance: 135.1
click at [266, 224] on div "MULTIVITE (EVANS)" at bounding box center [294, 225] width 125 height 14
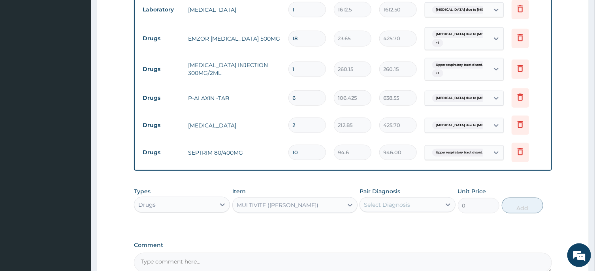
type input "23.65"
click at [386, 204] on div "Select Diagnosis" at bounding box center [387, 205] width 46 height 8
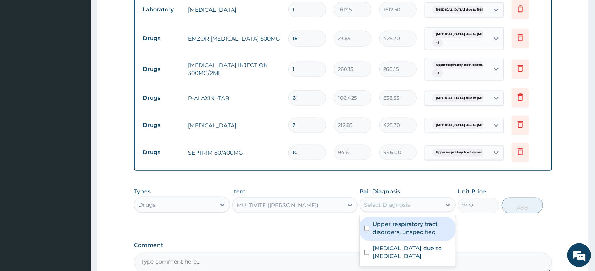
click at [366, 227] on input "checkbox" at bounding box center [366, 228] width 5 height 5
checkbox input "true"
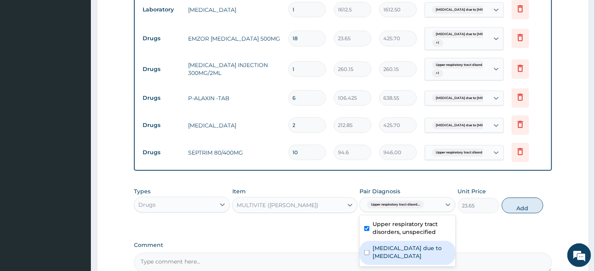
click at [365, 253] on input "checkbox" at bounding box center [366, 253] width 5 height 5
checkbox input "true"
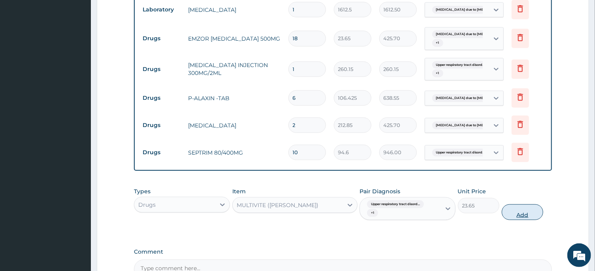
click at [518, 213] on button "Add" at bounding box center [523, 213] width 42 height 16
type input "0"
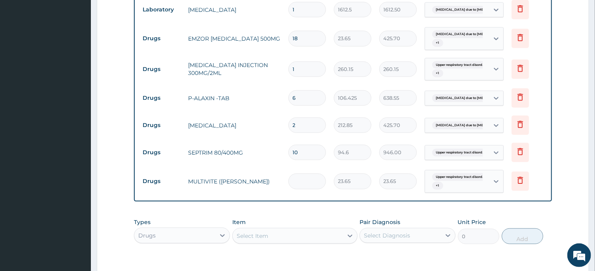
type input "0.00"
type input "2"
type input "47.30"
type input "28"
type input "662.20"
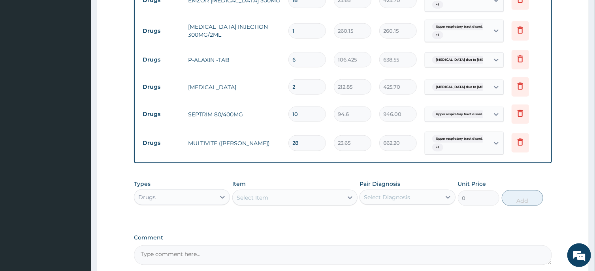
scroll to position [451, 0]
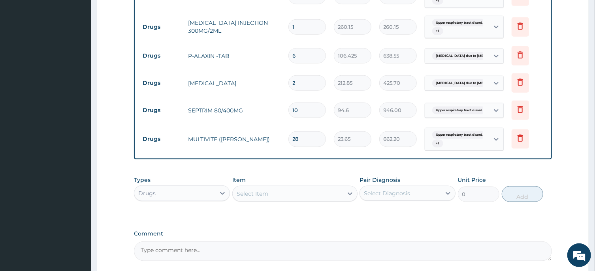
type input "28"
click at [266, 194] on div "Select Item" at bounding box center [253, 194] width 32 height 8
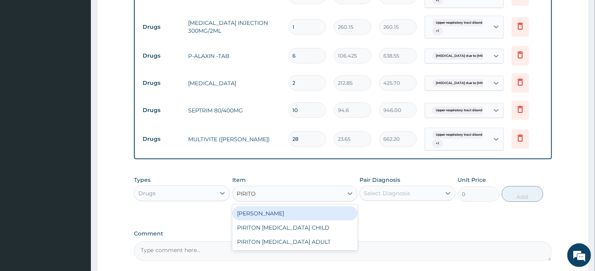
type input "PIRITON"
click at [281, 211] on div "PIRITON TAB EVANS" at bounding box center [294, 214] width 125 height 14
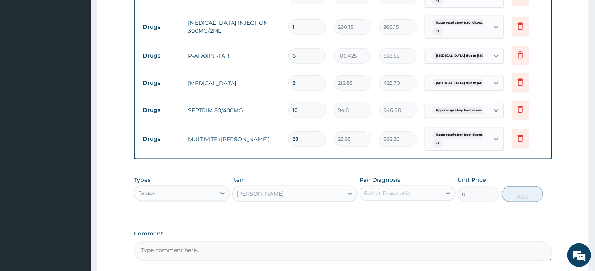
type input "23.65"
click at [389, 195] on div "Select Diagnosis" at bounding box center [387, 194] width 46 height 8
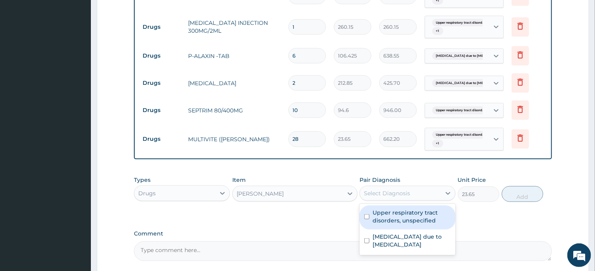
click at [367, 215] on input "checkbox" at bounding box center [366, 217] width 5 height 5
checkbox input "true"
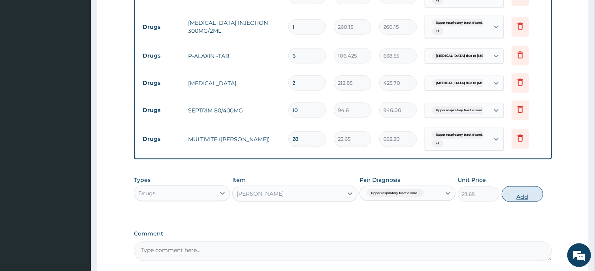
click at [520, 194] on button "Add" at bounding box center [523, 195] width 42 height 16
type input "0"
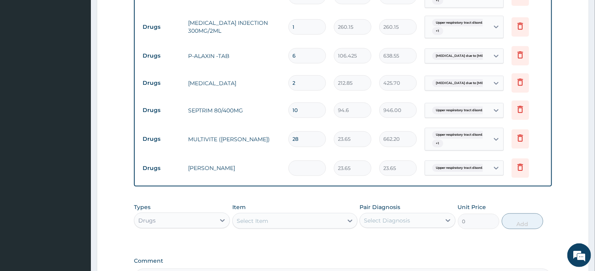
type input "0.00"
type input "8"
type input "189.20"
type input "8"
click at [266, 219] on div "Select Item" at bounding box center [253, 221] width 32 height 8
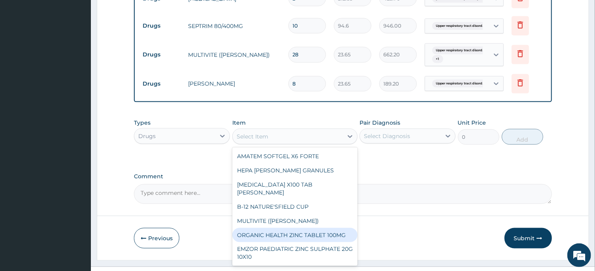
scroll to position [40, 0]
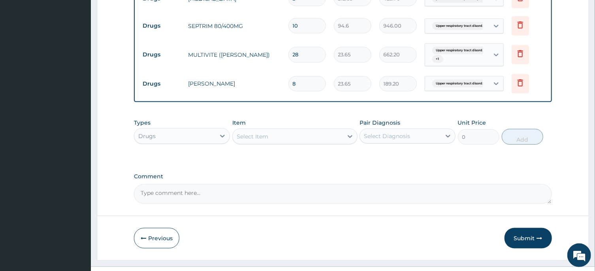
click at [377, 156] on div "Types Drugs Item Select Item Pair Diagnosis Select Diagnosis Unit Price 0 Add" at bounding box center [343, 138] width 418 height 46
click at [527, 238] on button "Submit" at bounding box center [528, 238] width 47 height 21
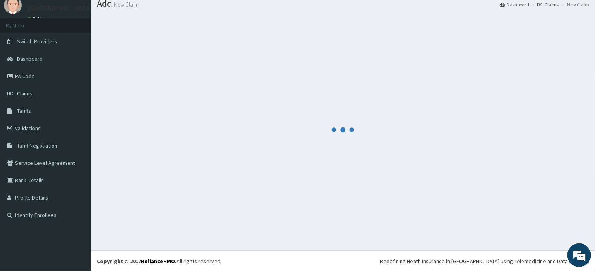
scroll to position [27, 0]
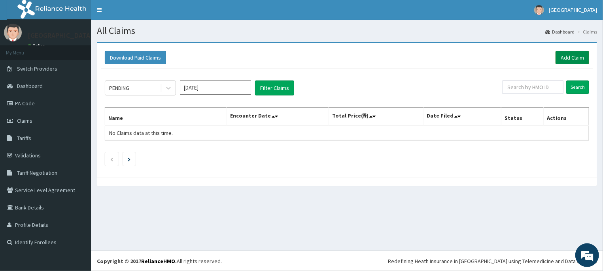
click at [571, 58] on link "Add Claim" at bounding box center [572, 57] width 34 height 13
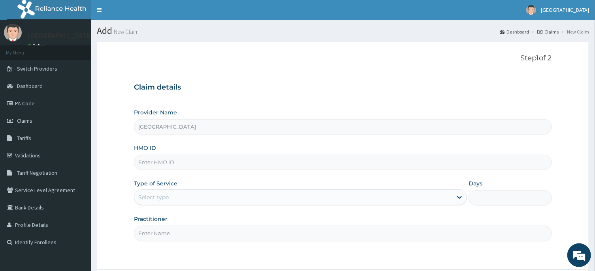
type input "[GEOGRAPHIC_DATA]"
click at [154, 166] on input "HMO ID" at bounding box center [343, 162] width 418 height 15
type input "gin/10008/c"
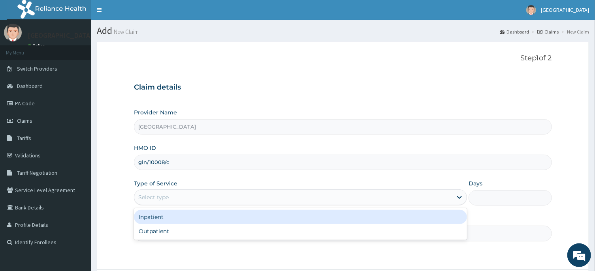
click at [173, 196] on div "Select type" at bounding box center [293, 197] width 318 height 13
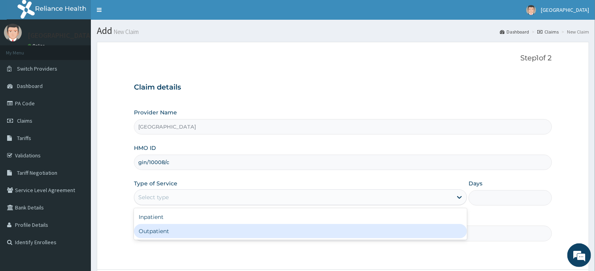
drag, startPoint x: 156, startPoint y: 232, endPoint x: 188, endPoint y: 218, distance: 35.2
click at [157, 231] on div "Outpatient" at bounding box center [300, 231] width 333 height 14
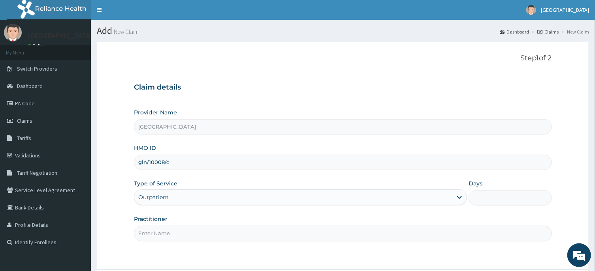
type input "1"
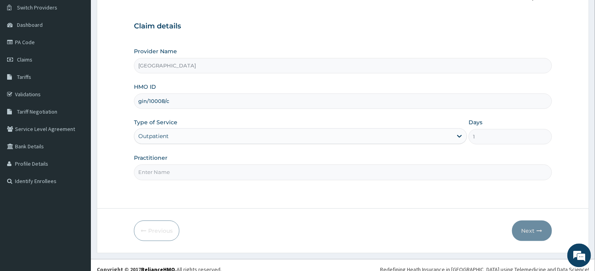
scroll to position [70, 0]
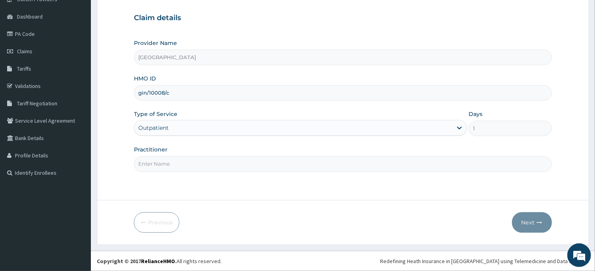
click at [164, 166] on input "Practitioner" at bounding box center [343, 163] width 418 height 15
type input "M"
type input "DR EZEM"
click at [531, 223] on button "Next" at bounding box center [532, 223] width 40 height 21
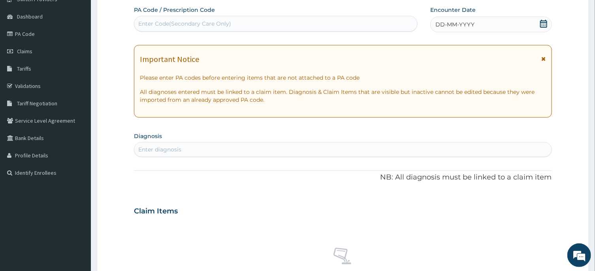
click at [519, 22] on div "DD-MM-YYYY" at bounding box center [491, 25] width 122 height 16
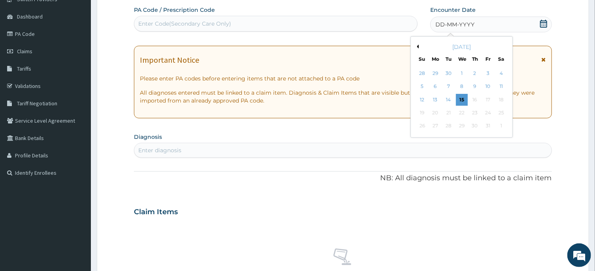
click at [417, 46] on button "Previous Month" at bounding box center [417, 47] width 4 height 4
click at [502, 97] on div "20" at bounding box center [502, 100] width 12 height 12
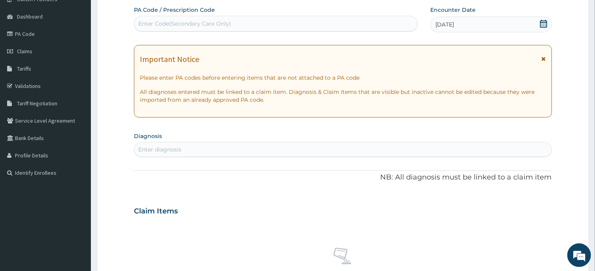
click at [155, 148] on div "Enter diagnosis" at bounding box center [159, 150] width 43 height 8
type input "MALARIA"
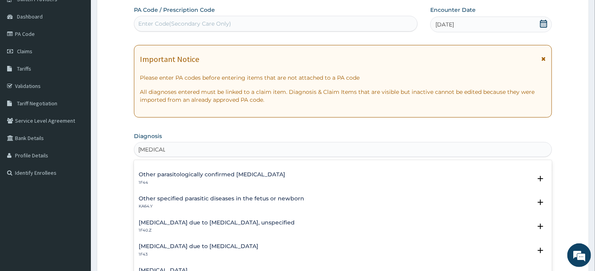
scroll to position [79, 0]
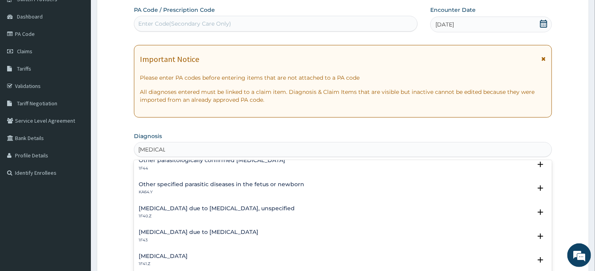
click at [204, 232] on h4 "Malaria due to Plasmodium ovale" at bounding box center [199, 233] width 120 height 6
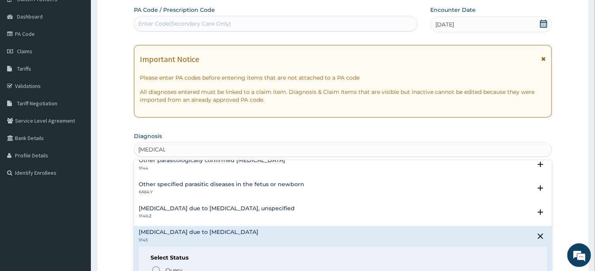
scroll to position [199, 0]
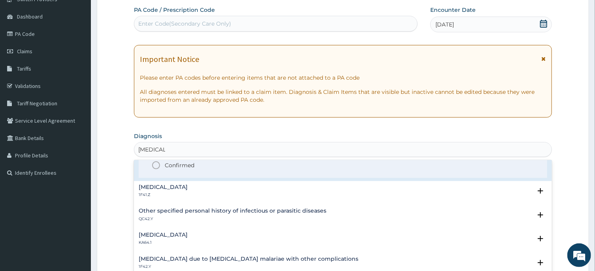
click at [154, 169] on circle "status option filled" at bounding box center [156, 165] width 7 height 7
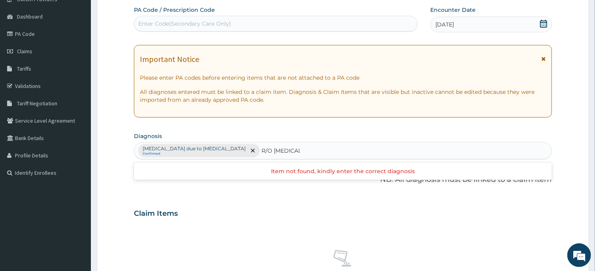
click at [262, 149] on input "R/O TYPHOID" at bounding box center [281, 151] width 38 height 8
type input "TYPHOID"
click at [271, 150] on div "Malaria due to Plasmodium ovale Confirmed" at bounding box center [342, 151] width 417 height 17
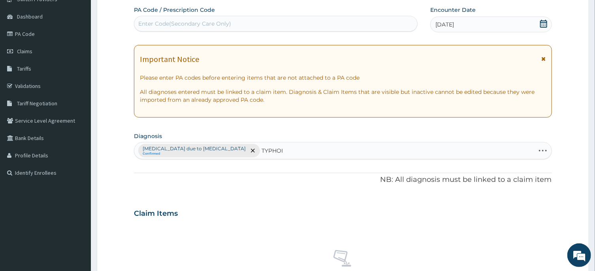
type input "TYPHOID"
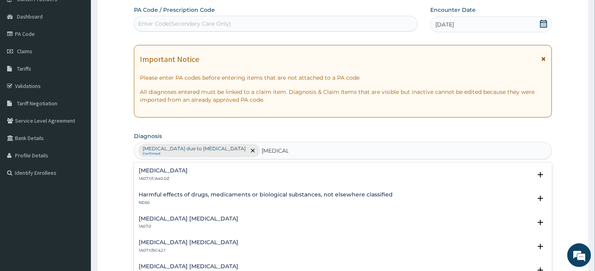
scroll to position [0, 0]
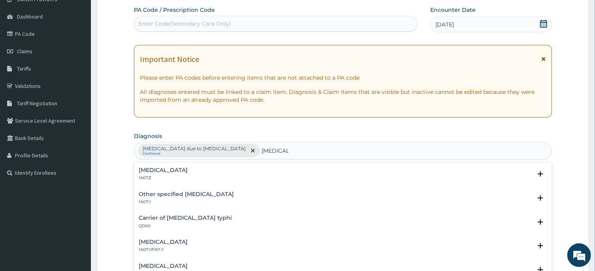
click at [188, 170] on h4 "Typhoid fever, unspecified" at bounding box center [163, 171] width 49 height 6
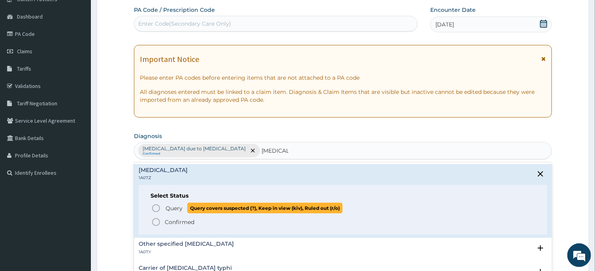
click at [155, 209] on icon "status option query" at bounding box center [155, 208] width 9 height 9
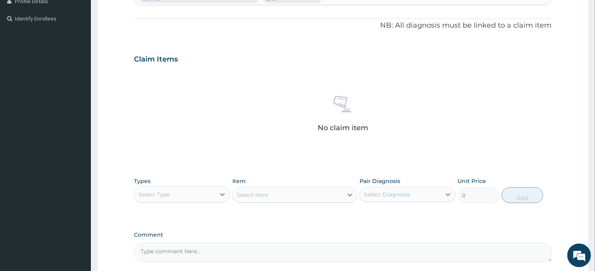
scroll to position [239, 0]
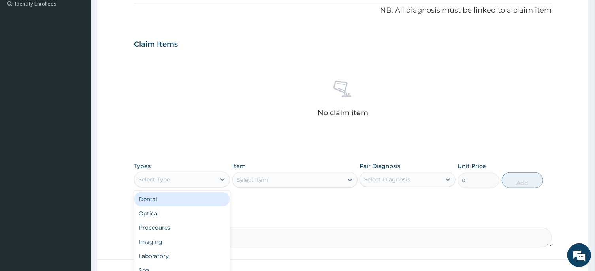
click at [179, 178] on div "Select Type" at bounding box center [174, 179] width 81 height 13
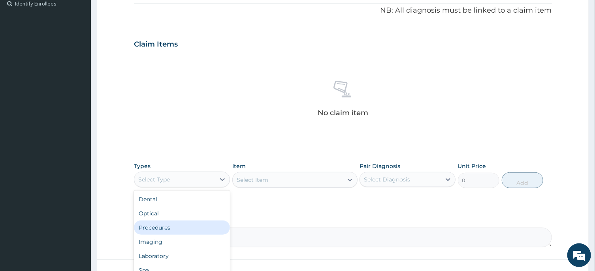
drag, startPoint x: 168, startPoint y: 228, endPoint x: 261, endPoint y: 189, distance: 101.5
click at [168, 228] on div "Procedures" at bounding box center [182, 228] width 96 height 14
click at [289, 179] on div "Select Item" at bounding box center [294, 180] width 125 height 16
click at [269, 182] on div "Select Item" at bounding box center [288, 180] width 110 height 13
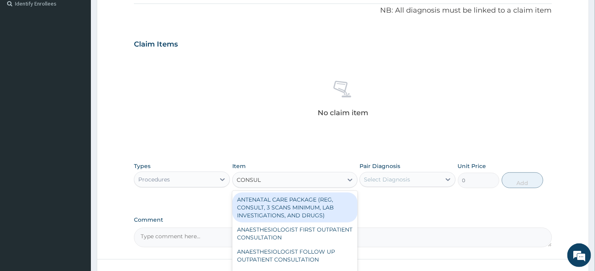
type input "CONSULT"
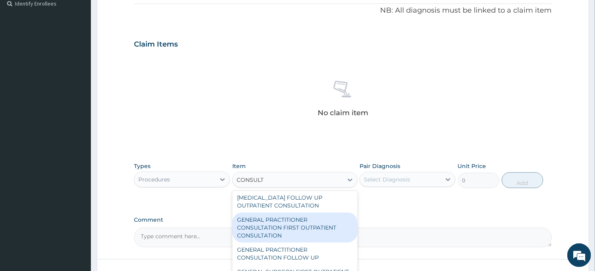
scroll to position [437, 0]
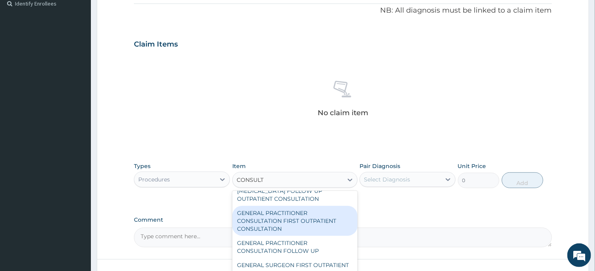
click at [296, 226] on div "GENERAL PRACTITIONER CONSULTATION FIRST OUTPATIENT CONSULTATION" at bounding box center [294, 221] width 125 height 30
type input "3547.5"
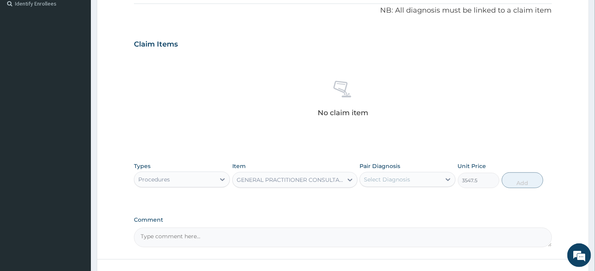
click at [397, 178] on div "Select Diagnosis" at bounding box center [387, 180] width 46 height 8
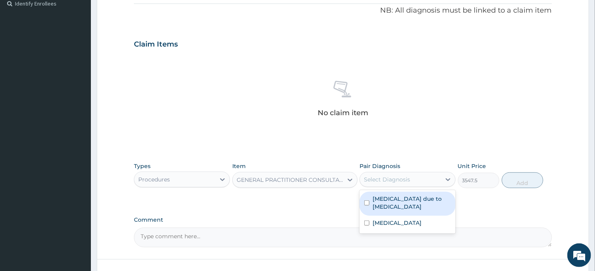
click at [366, 202] on input "checkbox" at bounding box center [366, 203] width 5 height 5
checkbox input "true"
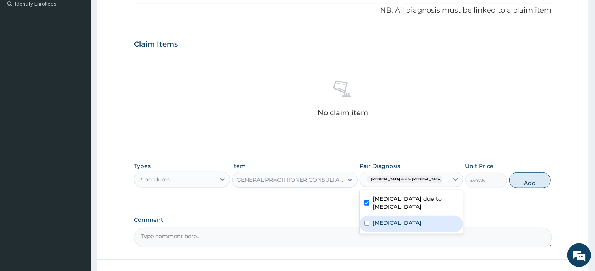
drag, startPoint x: 366, startPoint y: 222, endPoint x: 393, endPoint y: 214, distance: 27.7
click at [367, 222] on input "checkbox" at bounding box center [366, 223] width 5 height 5
checkbox input "true"
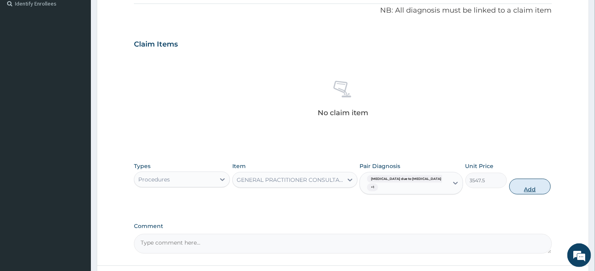
click at [522, 190] on button "Add" at bounding box center [530, 187] width 42 height 16
type input "0"
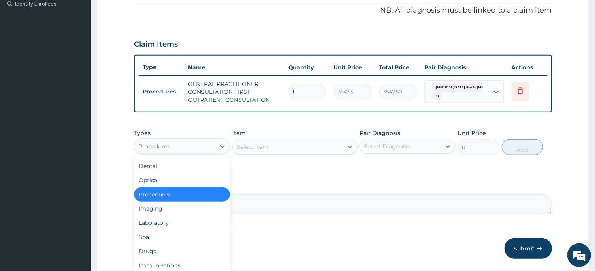
click at [190, 144] on div "Procedures" at bounding box center [174, 146] width 81 height 13
click at [151, 249] on div "Drugs" at bounding box center [182, 252] width 96 height 14
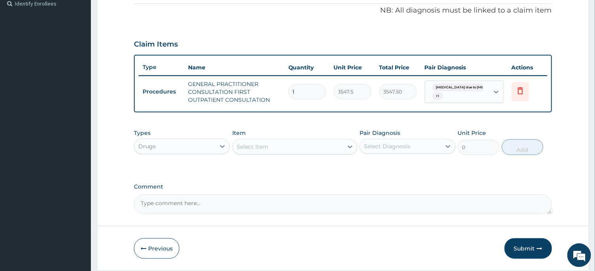
click at [245, 144] on div "Select Item" at bounding box center [253, 147] width 32 height 8
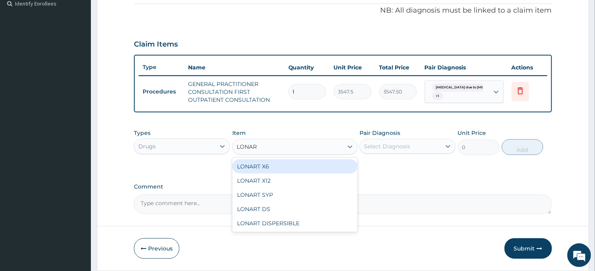
type input "LONART"
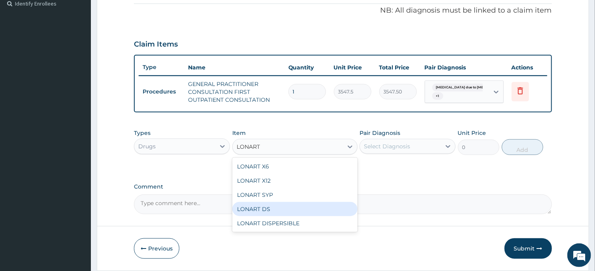
click at [268, 209] on div "LONART DS" at bounding box center [294, 209] width 125 height 14
type input "473"
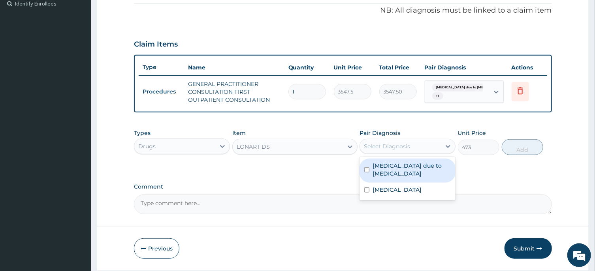
click at [411, 143] on div "Select Diagnosis" at bounding box center [400, 146] width 81 height 13
click at [367, 168] on input "checkbox" at bounding box center [366, 170] width 5 height 5
checkbox input "true"
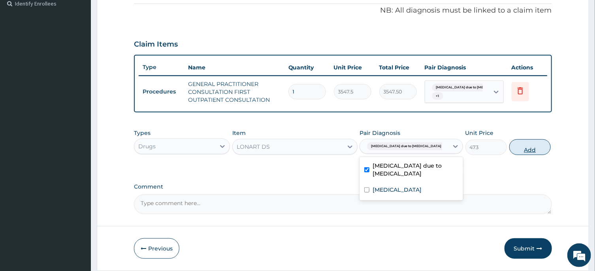
click at [523, 151] on button "Add" at bounding box center [530, 147] width 42 height 16
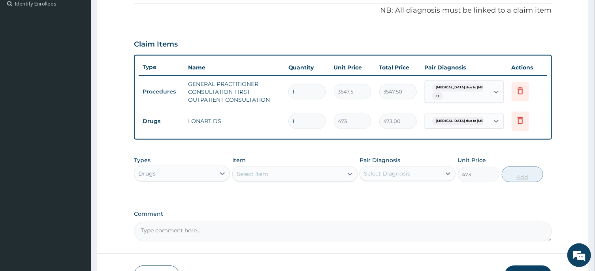
type input "0"
type input "0.00"
type input "6"
type input "2838.00"
type input "6"
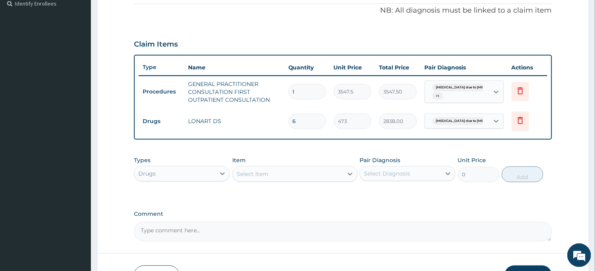
click at [268, 175] on div "Select Item" at bounding box center [253, 174] width 32 height 8
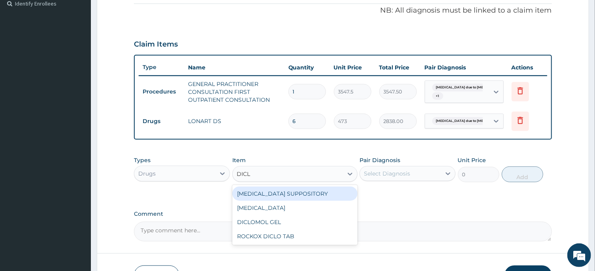
type input "DICLO"
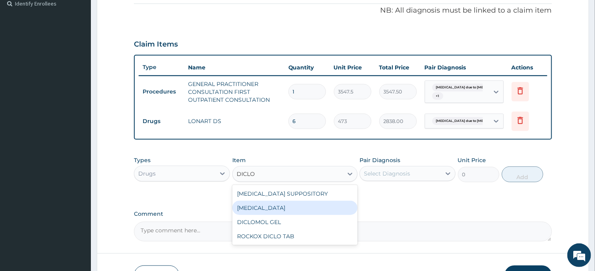
click at [269, 204] on div "DICLOFENAC" at bounding box center [294, 208] width 125 height 14
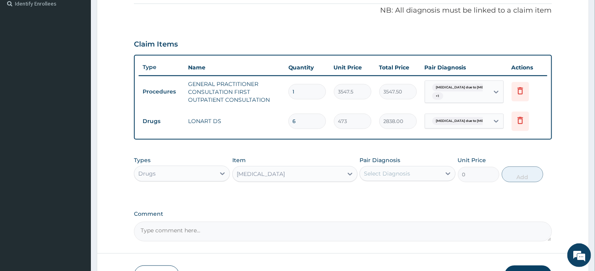
type input "591.25"
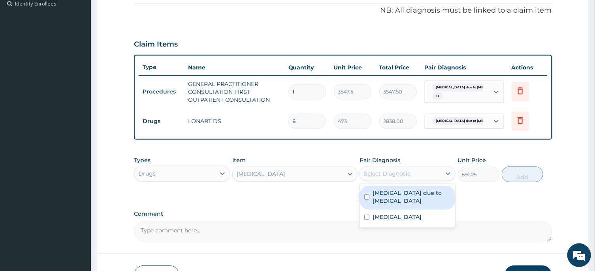
click at [395, 175] on div "Select Diagnosis" at bounding box center [387, 174] width 46 height 8
click at [366, 197] on input "checkbox" at bounding box center [366, 197] width 5 height 5
checkbox input "true"
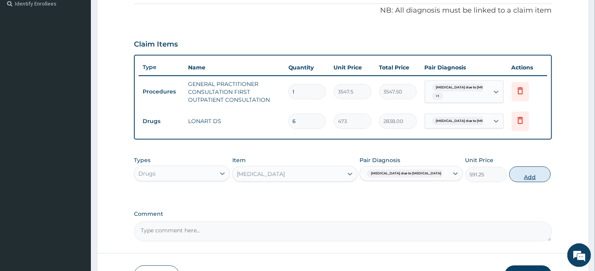
click at [525, 175] on button "Add" at bounding box center [530, 175] width 42 height 16
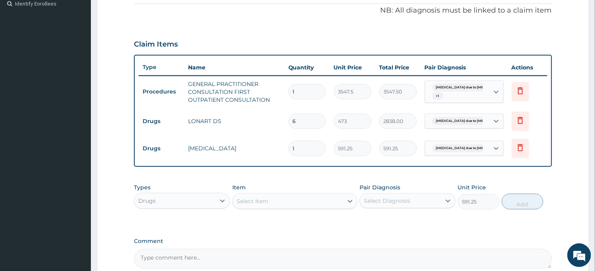
type input "0"
type input "10"
type input "5912.50"
type input "10"
click at [249, 200] on div "Select Item" at bounding box center [253, 202] width 32 height 8
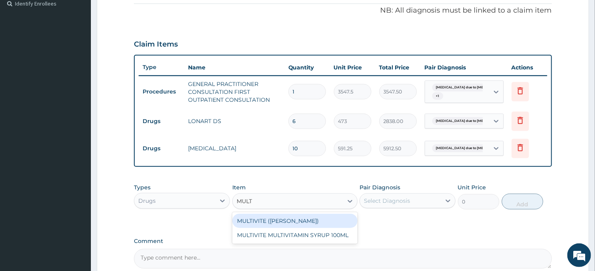
type input "MULTI"
click at [264, 222] on div "MULTIVITE (EVANS)" at bounding box center [294, 221] width 125 height 14
type input "23.65"
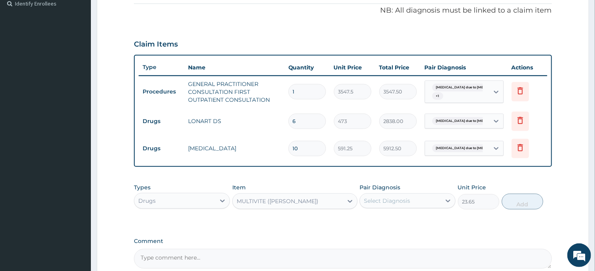
click at [383, 200] on div "Select Diagnosis" at bounding box center [387, 201] width 46 height 8
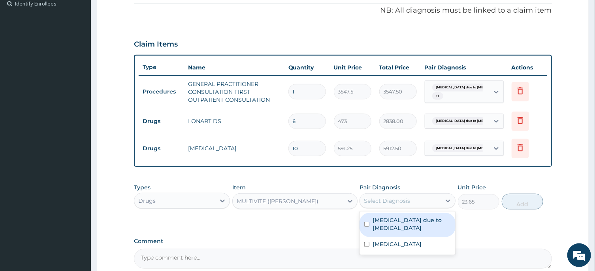
click at [366, 224] on input "checkbox" at bounding box center [366, 224] width 5 height 5
checkbox input "true"
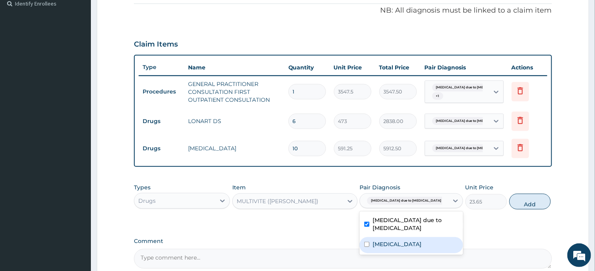
click at [366, 243] on input "checkbox" at bounding box center [366, 244] width 5 height 5
checkbox input "true"
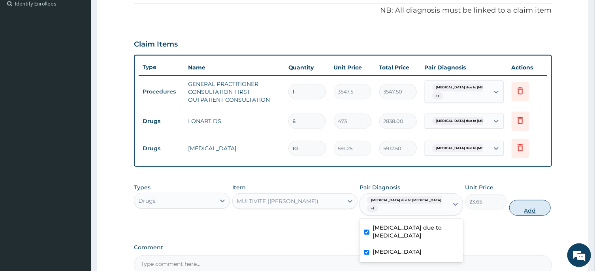
click at [523, 211] on button "Add" at bounding box center [530, 208] width 42 height 16
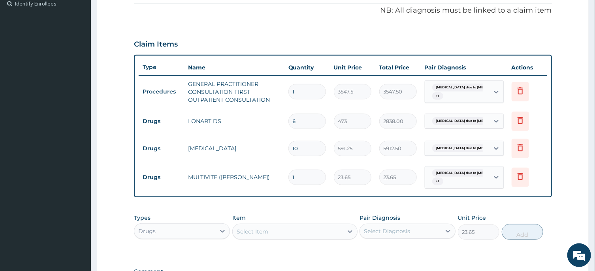
type input "0"
type input "0.00"
type input "4"
type input "94.60"
type input "42"
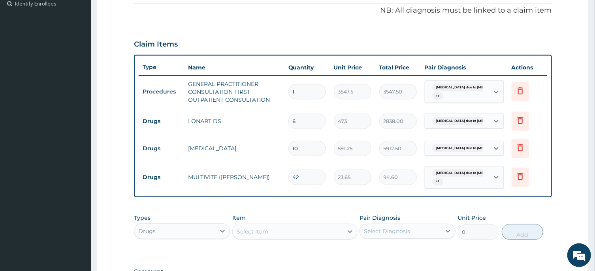
type input "993.30"
type input "42"
click at [256, 228] on div "Select Item" at bounding box center [253, 232] width 32 height 8
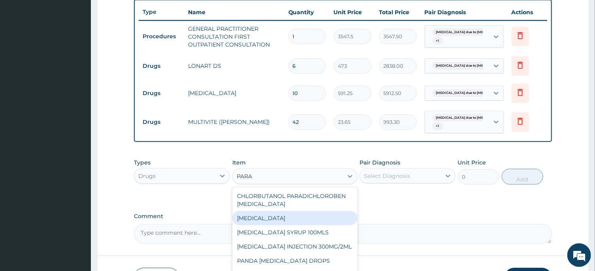
scroll to position [324, 0]
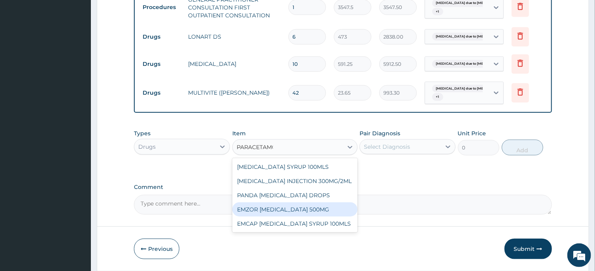
type input "PARACETAMOL"
click at [308, 210] on div "EMZOR PARACETAMOL 500MG" at bounding box center [294, 210] width 125 height 14
type input "23.65"
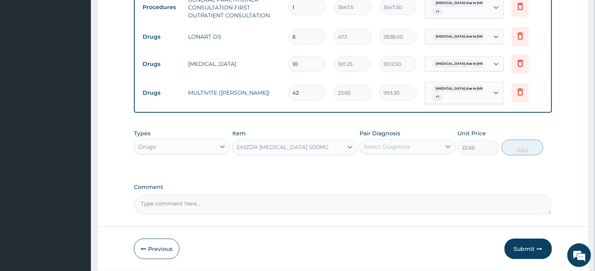
click at [377, 144] on div "Select Diagnosis" at bounding box center [387, 147] width 46 height 8
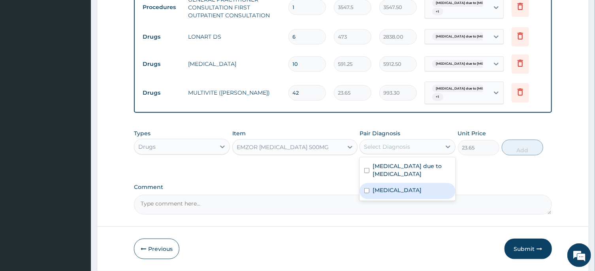
click at [367, 190] on input "checkbox" at bounding box center [366, 191] width 5 height 5
checkbox input "true"
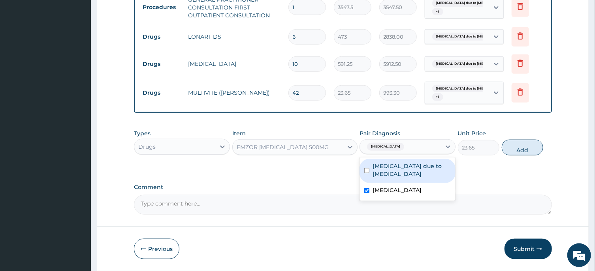
drag, startPoint x: 368, startPoint y: 169, endPoint x: 417, endPoint y: 156, distance: 51.1
click at [368, 169] on input "checkbox" at bounding box center [366, 170] width 5 height 5
checkbox input "true"
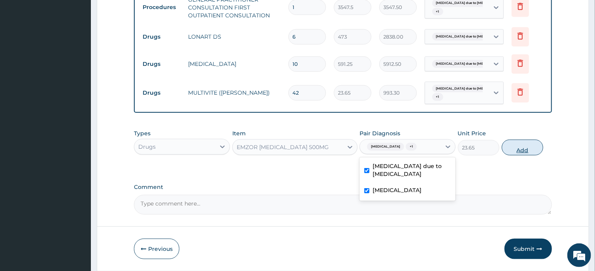
click at [522, 149] on button "Add" at bounding box center [523, 148] width 42 height 16
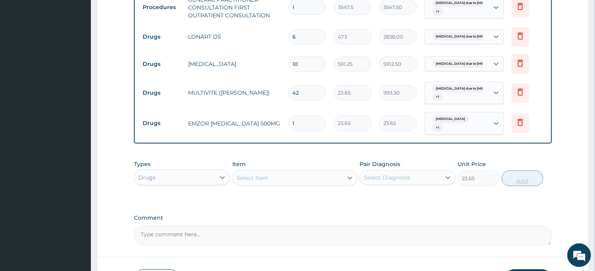
type input "0"
type input "0.00"
type input "1"
type input "23.65"
type input "18"
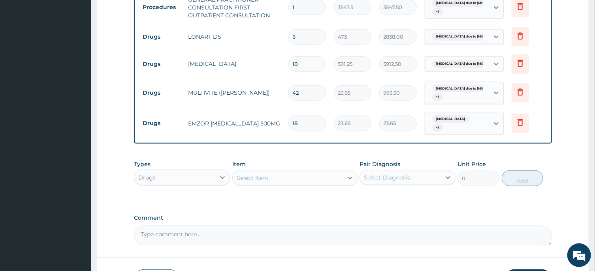
type input "425.70"
type input "18"
click at [258, 175] on div "Select Item" at bounding box center [253, 178] width 32 height 8
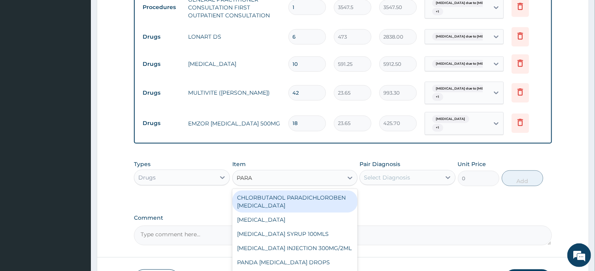
type input "PARAC"
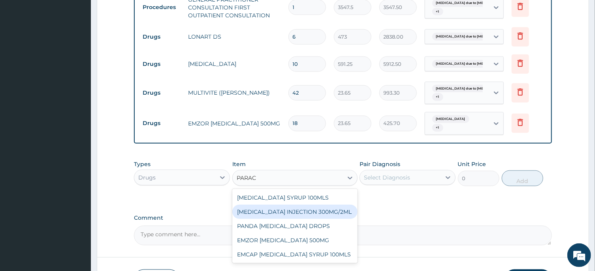
click at [306, 211] on div "PARACETAMOL INJECTION 300MG/2ML" at bounding box center [294, 212] width 125 height 14
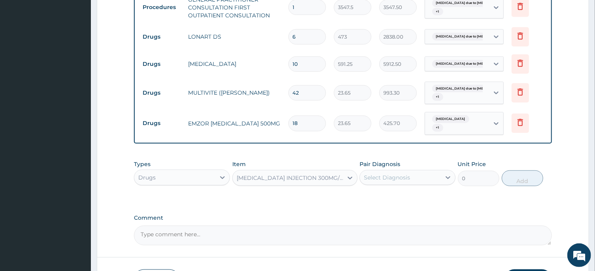
type input "260.15"
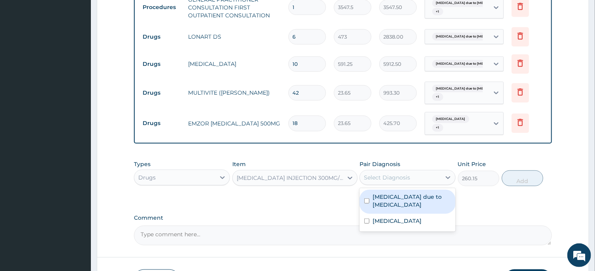
click at [385, 177] on div "Select Diagnosis" at bounding box center [387, 178] width 46 height 8
click at [366, 203] on input "checkbox" at bounding box center [366, 201] width 5 height 5
checkbox input "true"
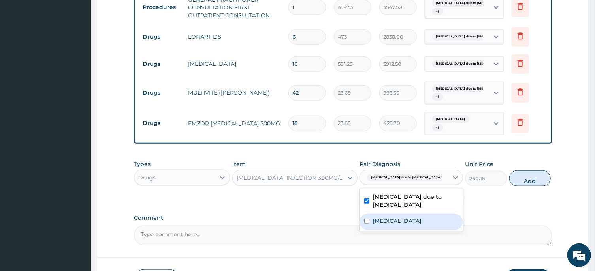
drag, startPoint x: 367, startPoint y: 219, endPoint x: 379, endPoint y: 217, distance: 12.9
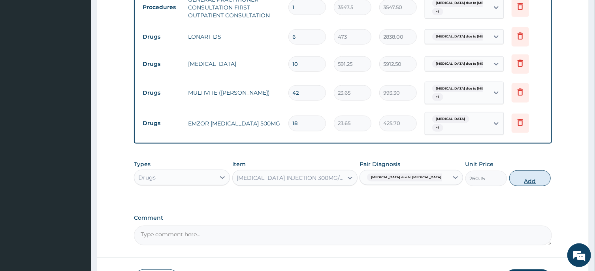
click at [521, 182] on button "Add" at bounding box center [530, 179] width 42 height 16
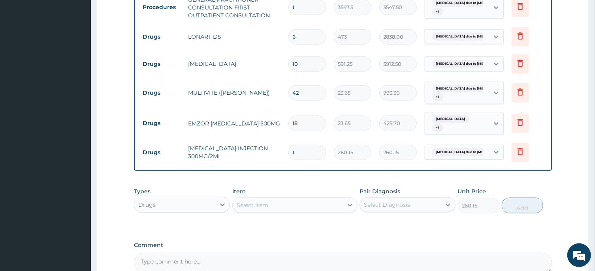
type input "0"
type input "0.00"
type input "2"
type input "520.30"
type input "2"
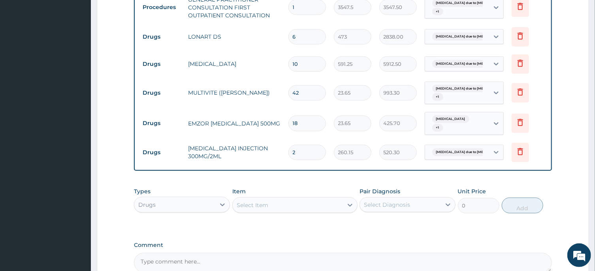
click at [276, 204] on div "Select Item" at bounding box center [288, 205] width 110 height 13
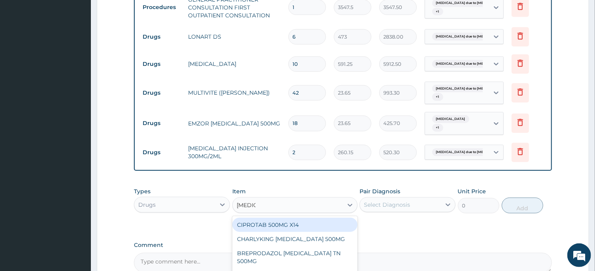
scroll to position [366, 0]
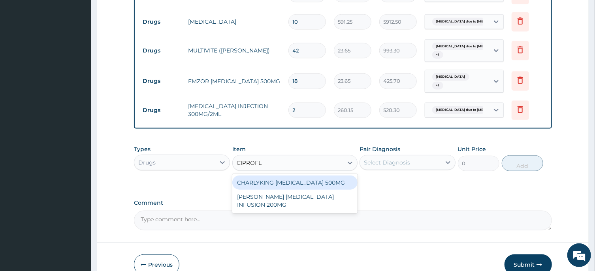
type input "CIPROFLO"
click at [296, 181] on div "CHARLYKING CIPROFLOXACIN 500MG" at bounding box center [294, 183] width 125 height 14
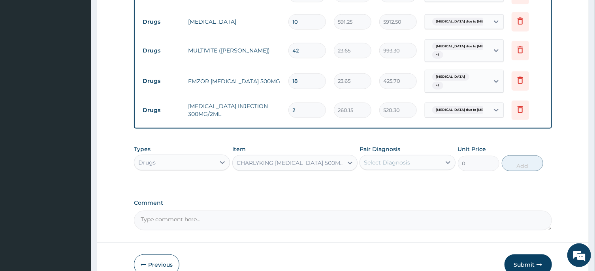
type input "177.375"
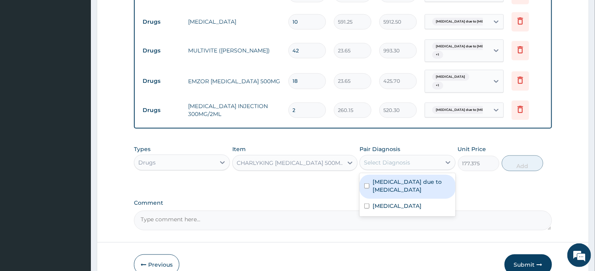
click at [382, 164] on div "Select Diagnosis" at bounding box center [387, 163] width 46 height 8
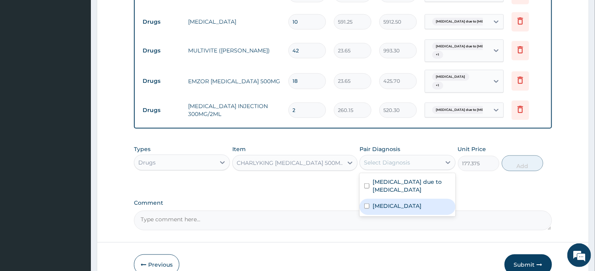
click at [367, 206] on input "checkbox" at bounding box center [366, 206] width 5 height 5
checkbox input "true"
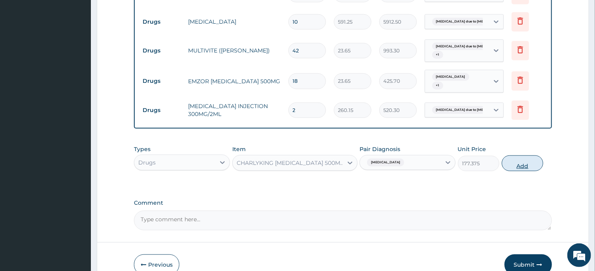
click at [522, 167] on button "Add" at bounding box center [523, 164] width 42 height 16
type input "0"
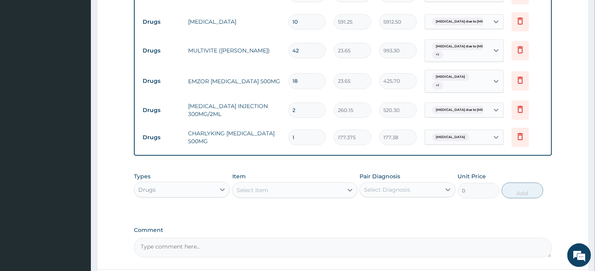
type input "10"
type input "1773.75"
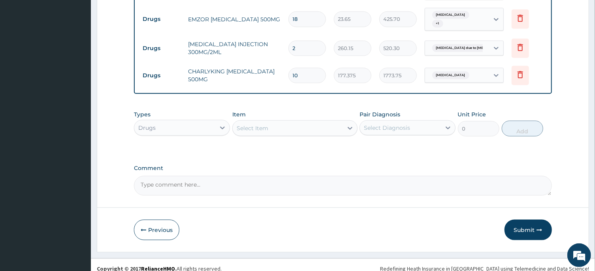
scroll to position [435, 0]
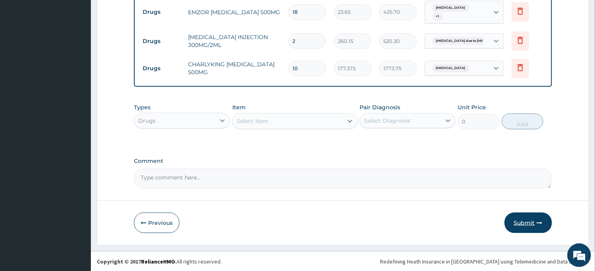
type input "10"
click at [525, 223] on button "Submit" at bounding box center [528, 223] width 47 height 21
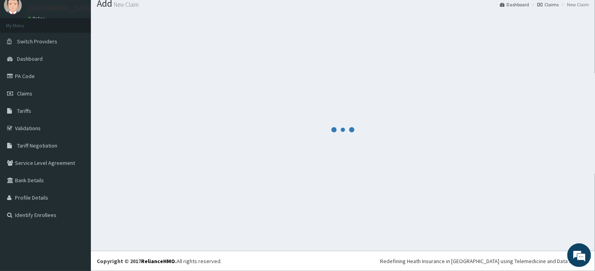
scroll to position [27, 0]
